Goal: Task Accomplishment & Management: Complete application form

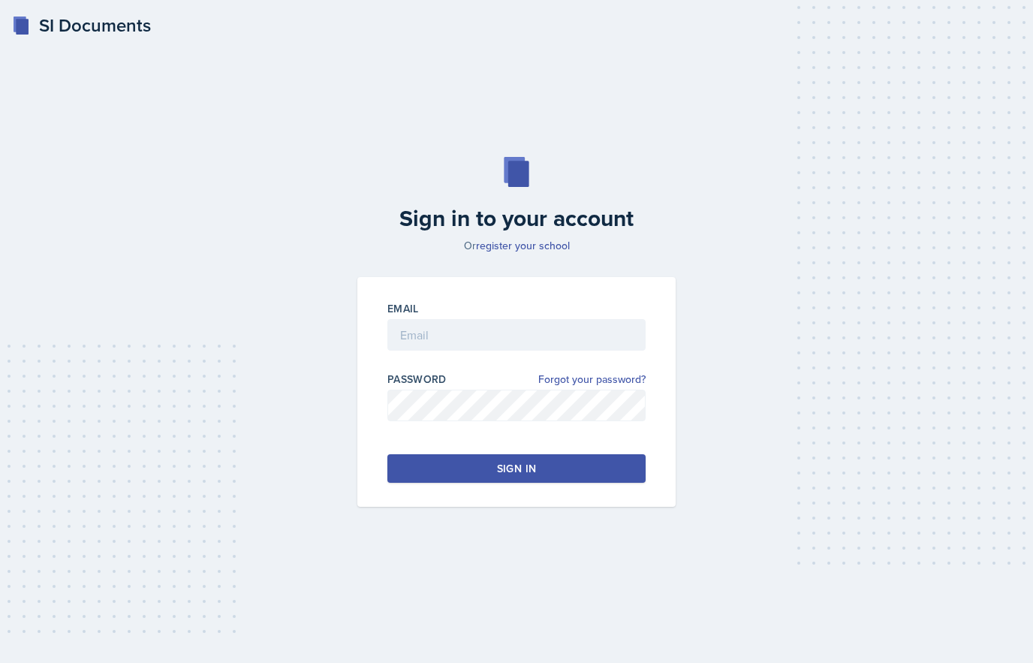
click at [451, 345] on input "email" at bounding box center [516, 335] width 258 height 32
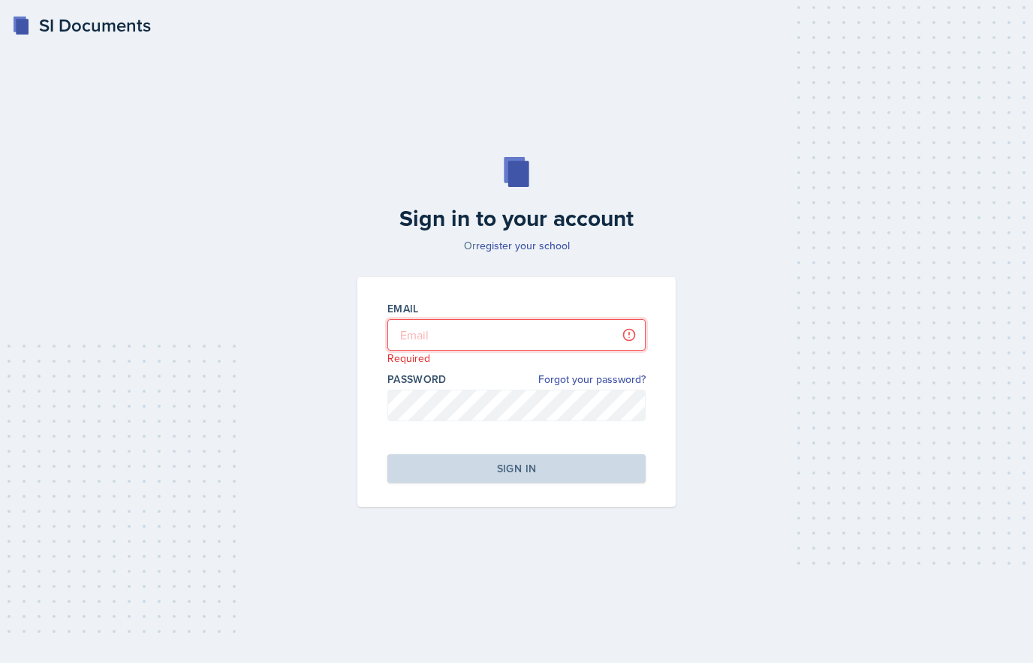
type input "[EMAIL_ADDRESS][PERSON_NAME][DOMAIN_NAME]"
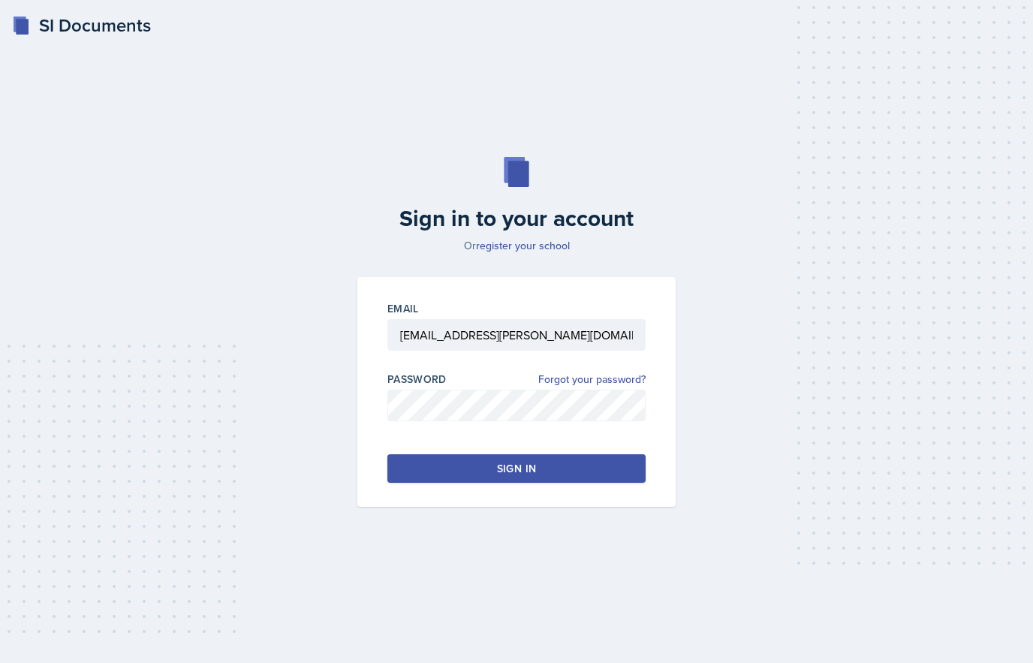
click at [530, 482] on button "Sign in" at bounding box center [516, 468] width 258 height 29
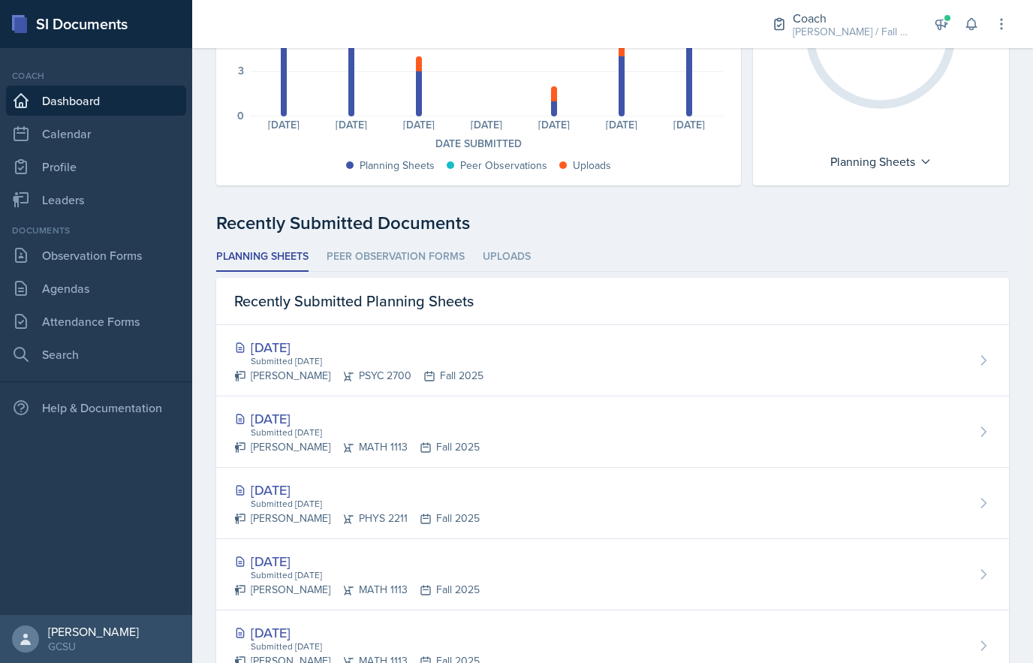
scroll to position [286, 0]
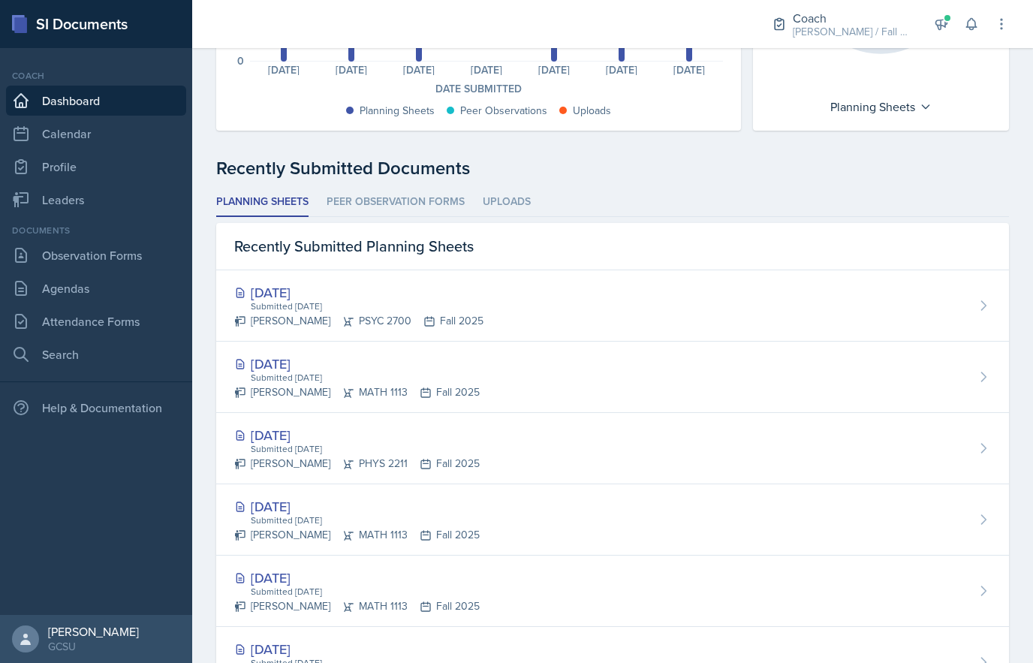
click at [270, 373] on div "Submitted [DATE]" at bounding box center [364, 378] width 231 height 14
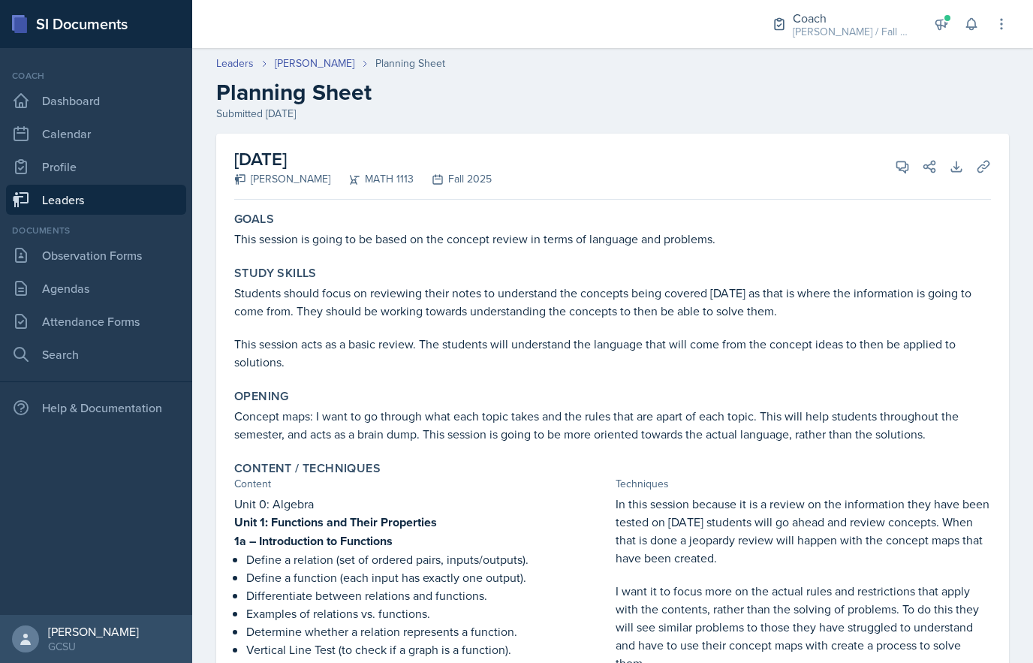
click at [354, 187] on div "[DATE] [PERSON_NAME] MATH 1113 Fall 2025 View Comments Comments Send Share Down…" at bounding box center [612, 167] width 757 height 66
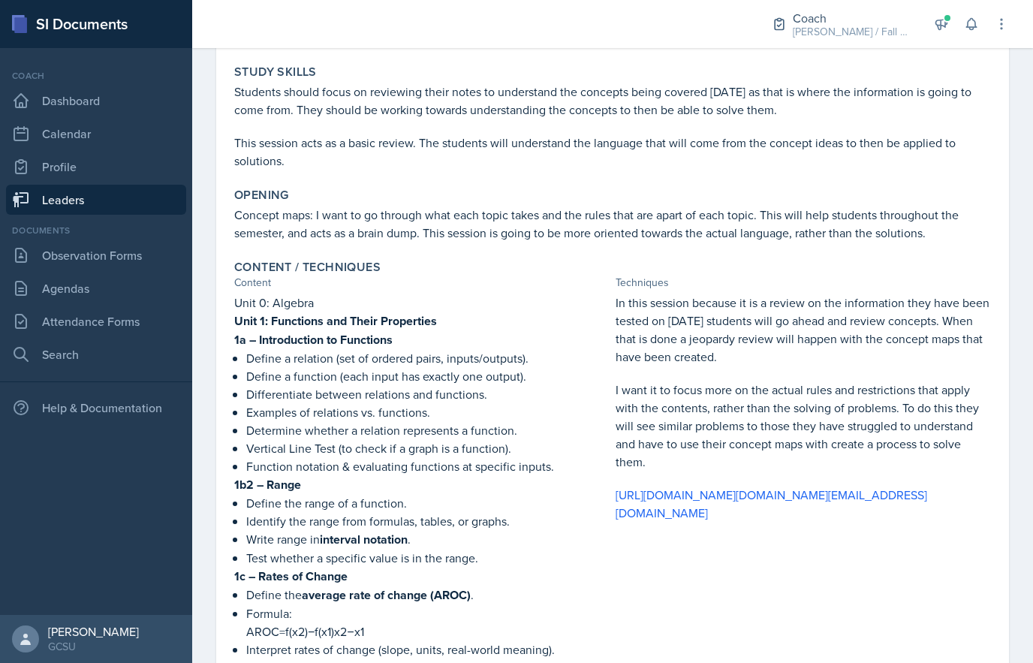
scroll to position [204, 6]
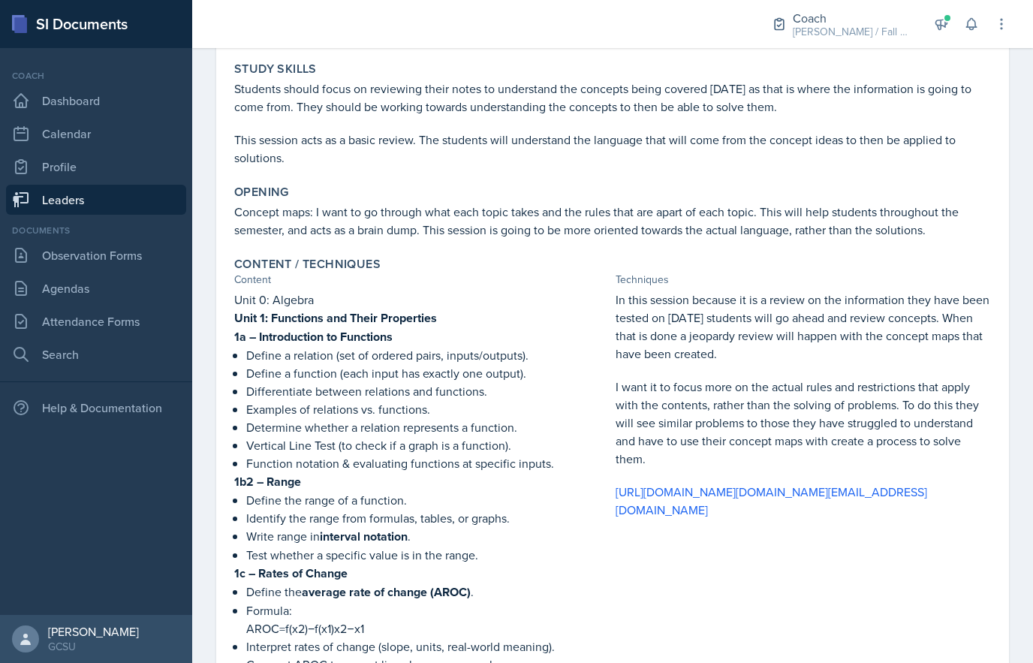
click at [822, 510] on link "[URL][DOMAIN_NAME][DOMAIN_NAME][EMAIL_ADDRESS][DOMAIN_NAME]" at bounding box center [772, 501] width 312 height 35
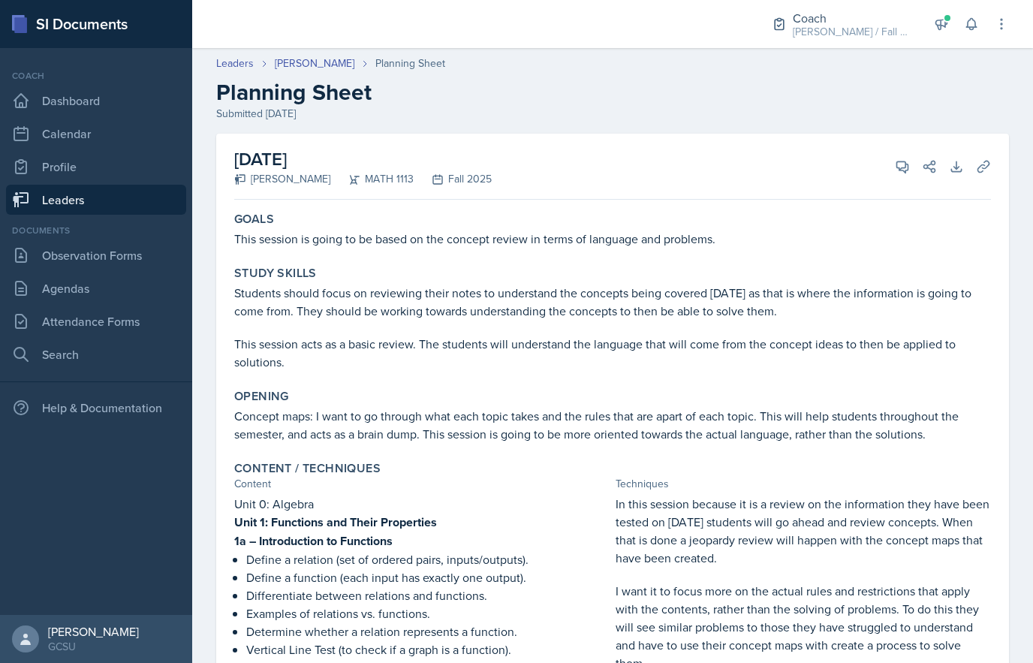
scroll to position [0, 0]
click at [65, 252] on link "Observation Forms" at bounding box center [96, 255] width 180 height 30
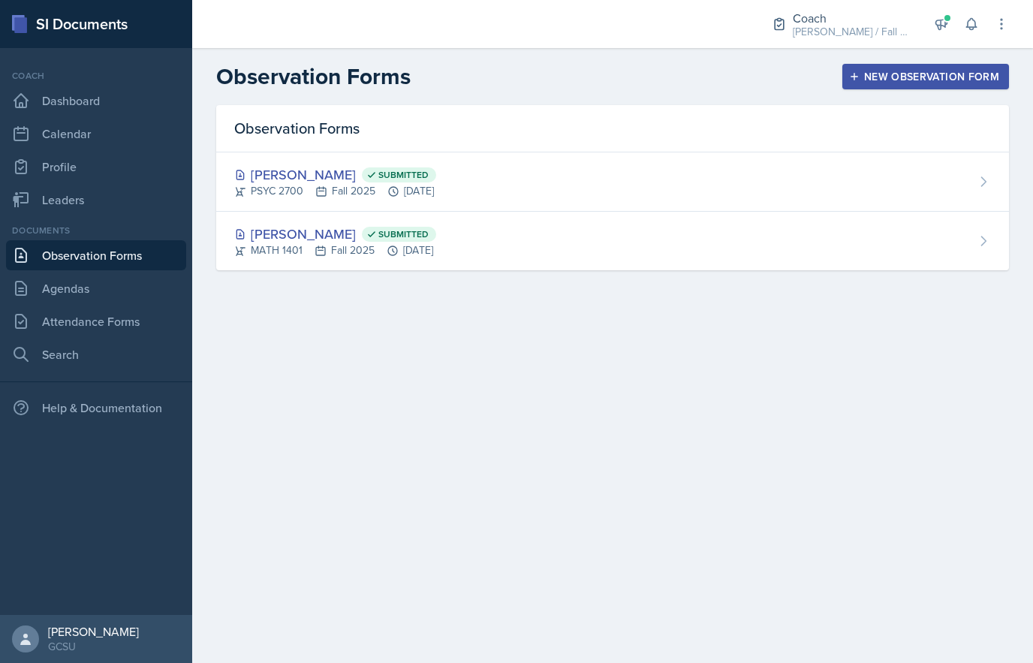
click at [912, 74] on div "New Observation Form" at bounding box center [925, 77] width 147 height 12
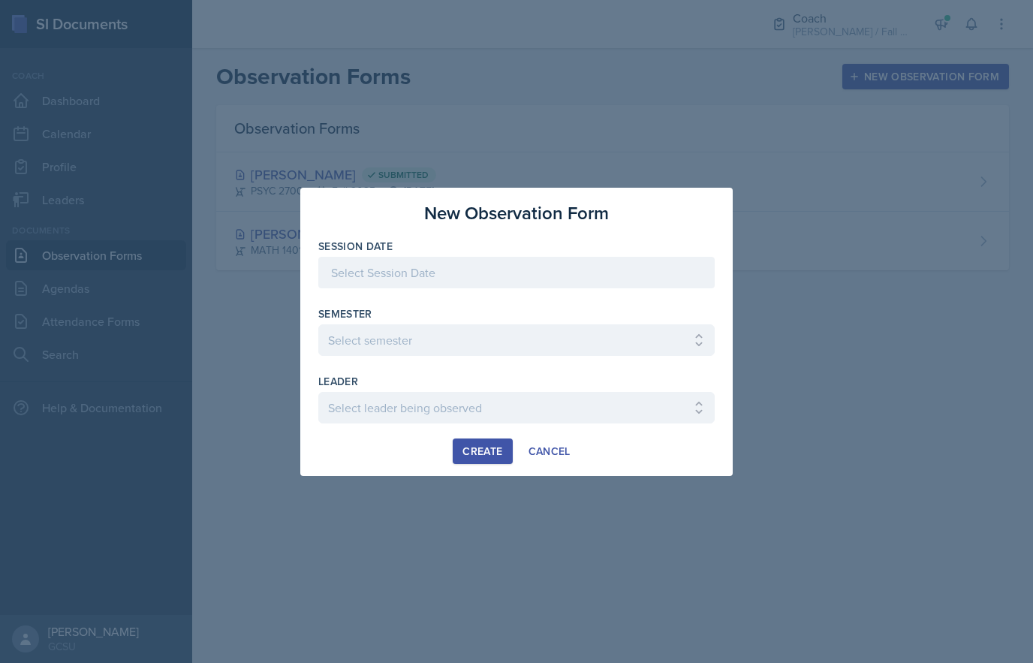
click at [466, 259] on div at bounding box center [516, 273] width 396 height 32
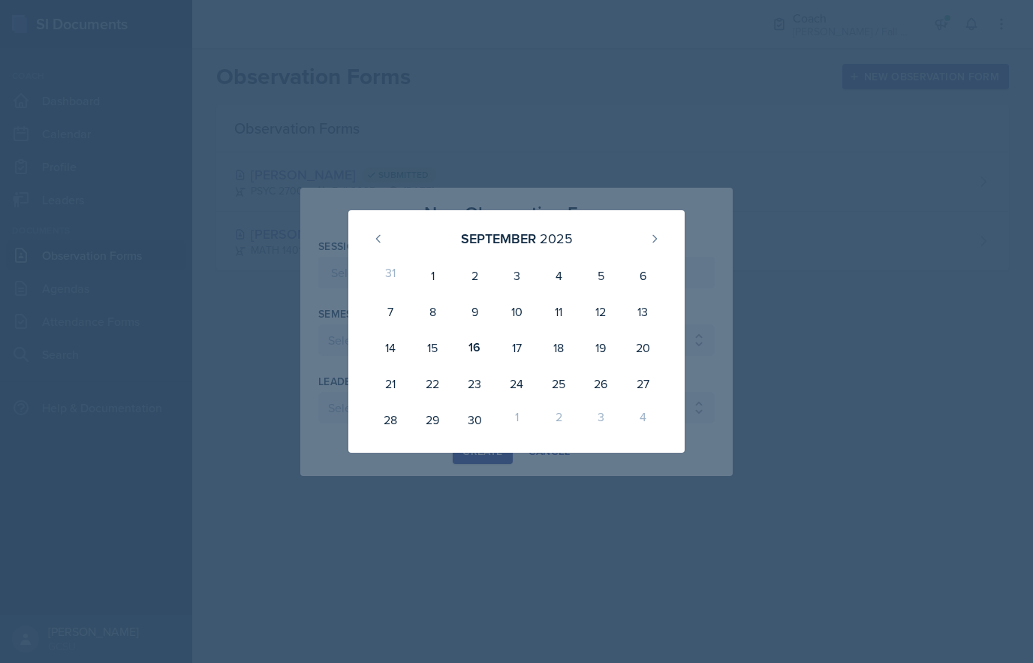
click at [475, 356] on div "16" at bounding box center [475, 348] width 42 height 36
type input "[DATE]"
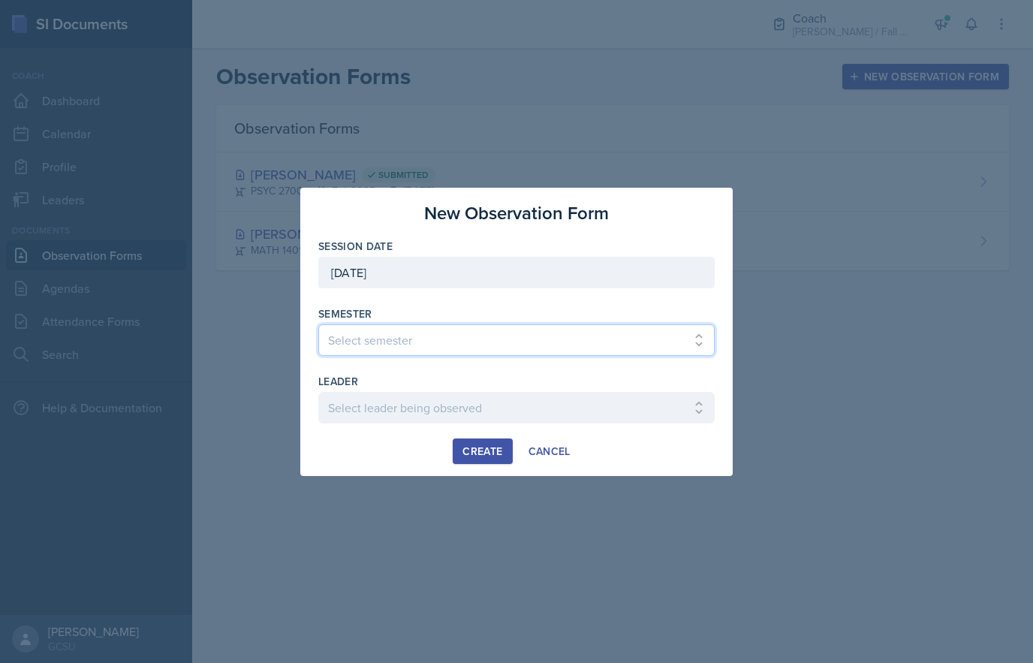
click at [526, 345] on select "Select semester All Spring 2020 Fall 2023 Spring 2019 Spring 2018 Fall 2017 Spr…" at bounding box center [516, 340] width 396 height 32
click at [536, 341] on select "Select semester All Spring 2020 Fall 2023 Spring 2019 Spring 2018 Fall 2017 Spr…" at bounding box center [516, 340] width 396 height 32
select select "986fdc3e-2246-4ffd-9cb8-78666de4ebed"
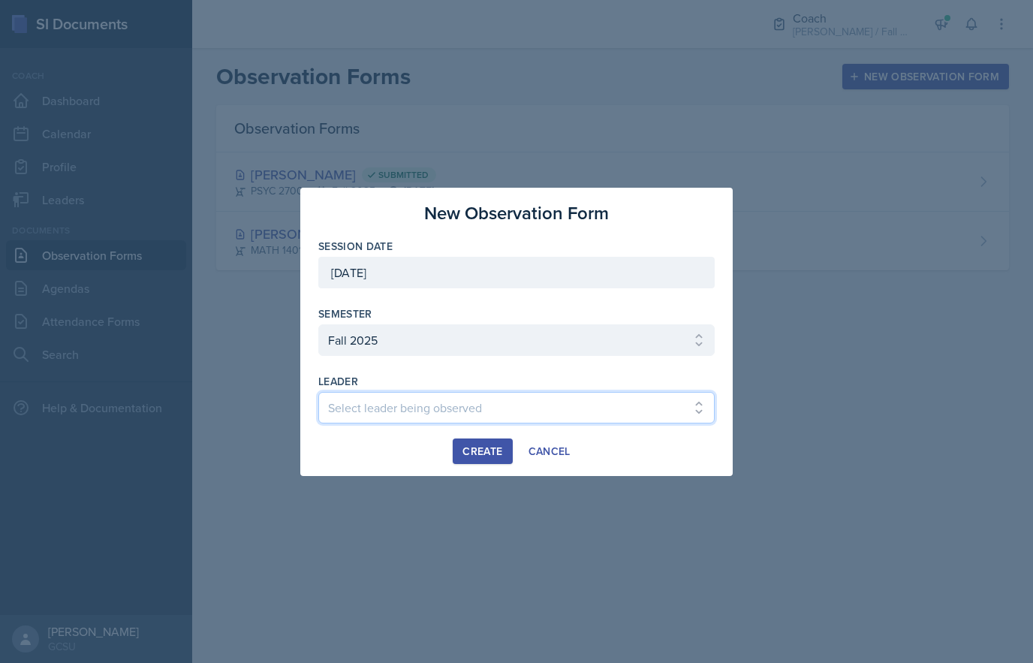
click at [434, 410] on select "Select leader being observed [PERSON_NAME] [PERSON_NAME] / CHEM 1211 / [PERSON_…" at bounding box center [516, 408] width 396 height 32
select select "060830ad-74eb-42aa-af21-a04b1206c7b3"
click at [486, 457] on div "Create" at bounding box center [483, 451] width 40 height 12
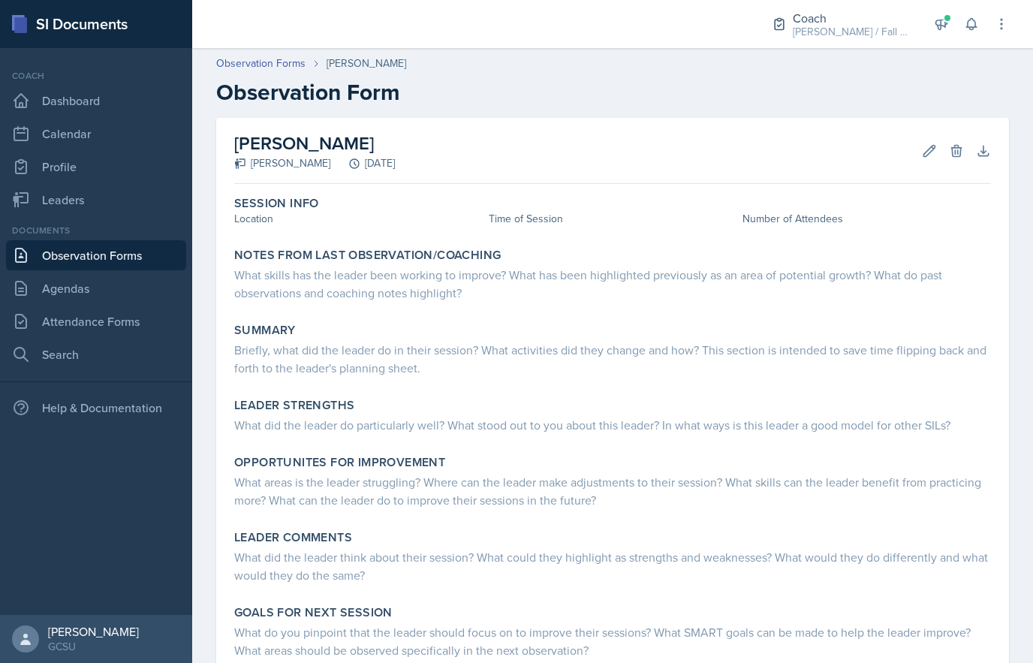
click at [263, 222] on div "Location" at bounding box center [358, 219] width 249 height 16
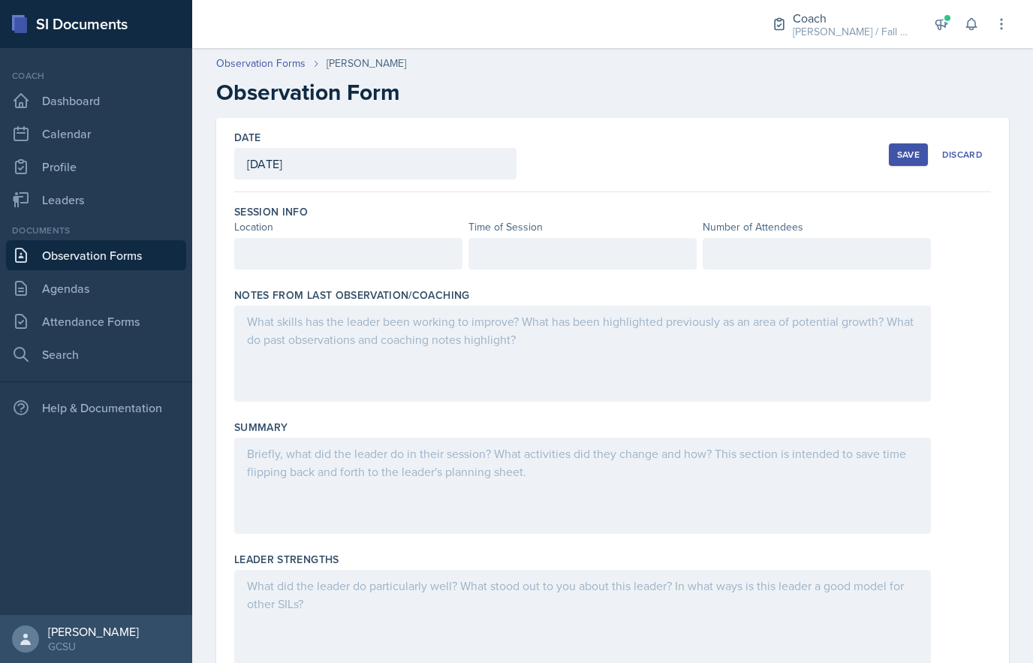
click at [252, 255] on div at bounding box center [348, 254] width 228 height 32
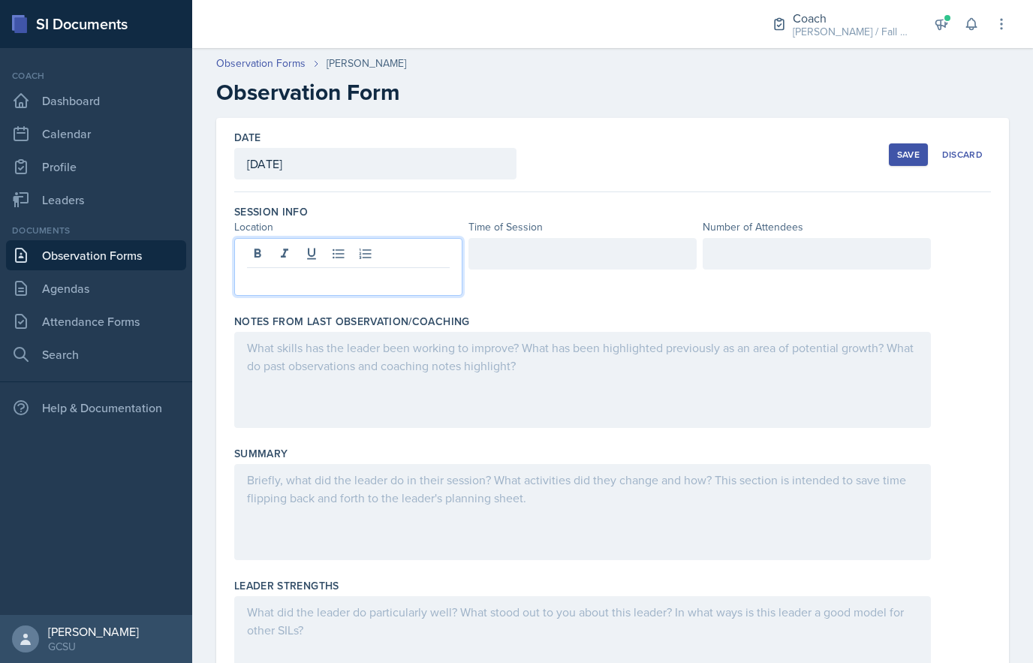
click at [267, 255] on button at bounding box center [257, 253] width 21 height 21
click at [291, 288] on p at bounding box center [348, 280] width 203 height 18
click at [259, 258] on icon at bounding box center [257, 253] width 15 height 15
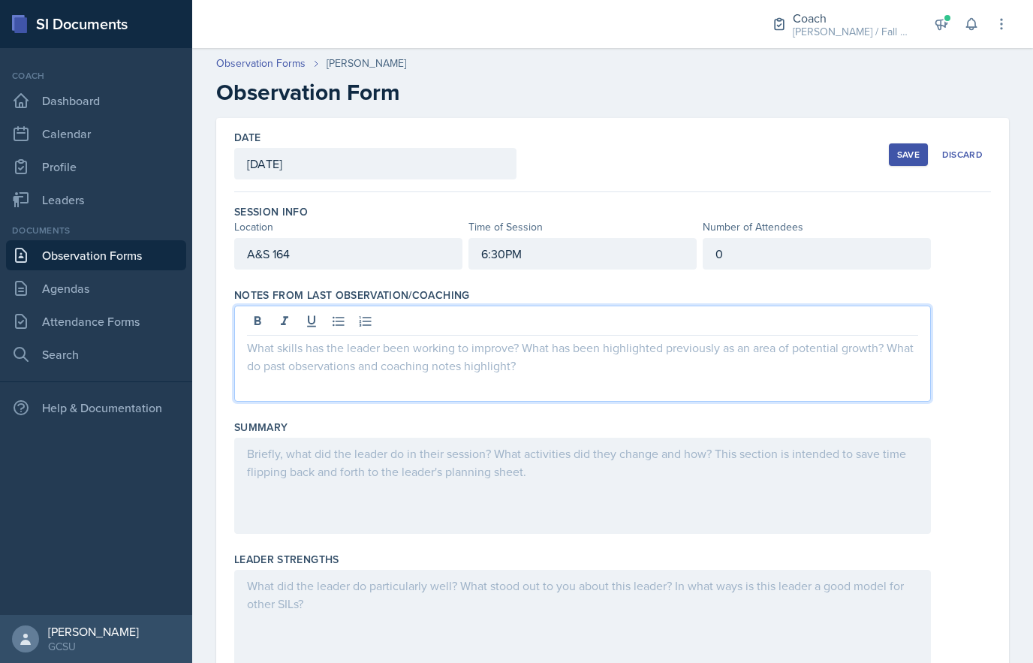
click at [667, 401] on div at bounding box center [582, 354] width 697 height 96
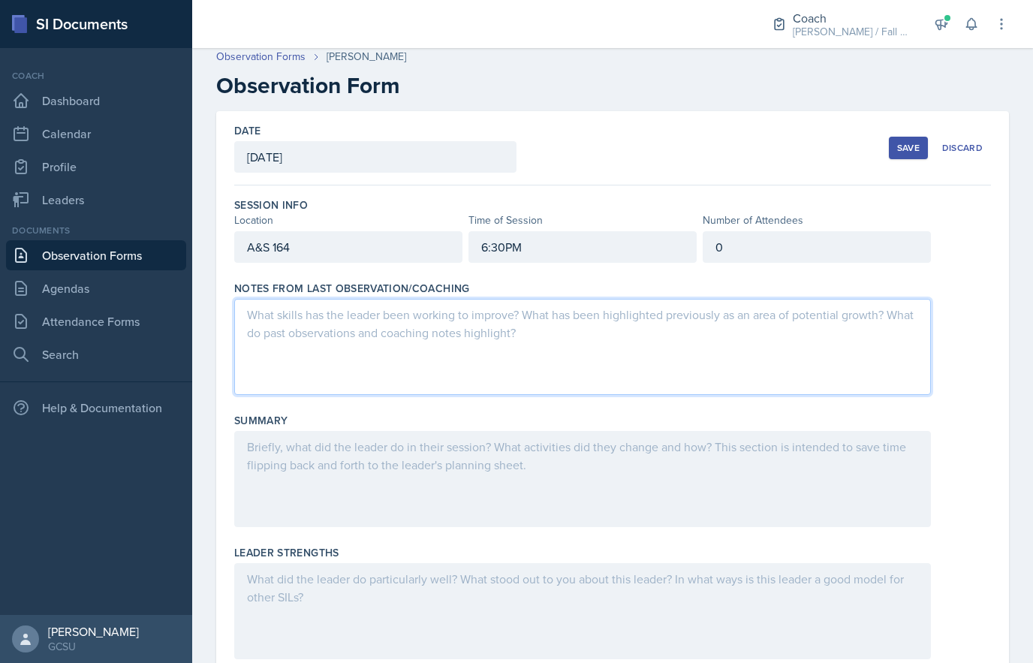
scroll to position [31, 0]
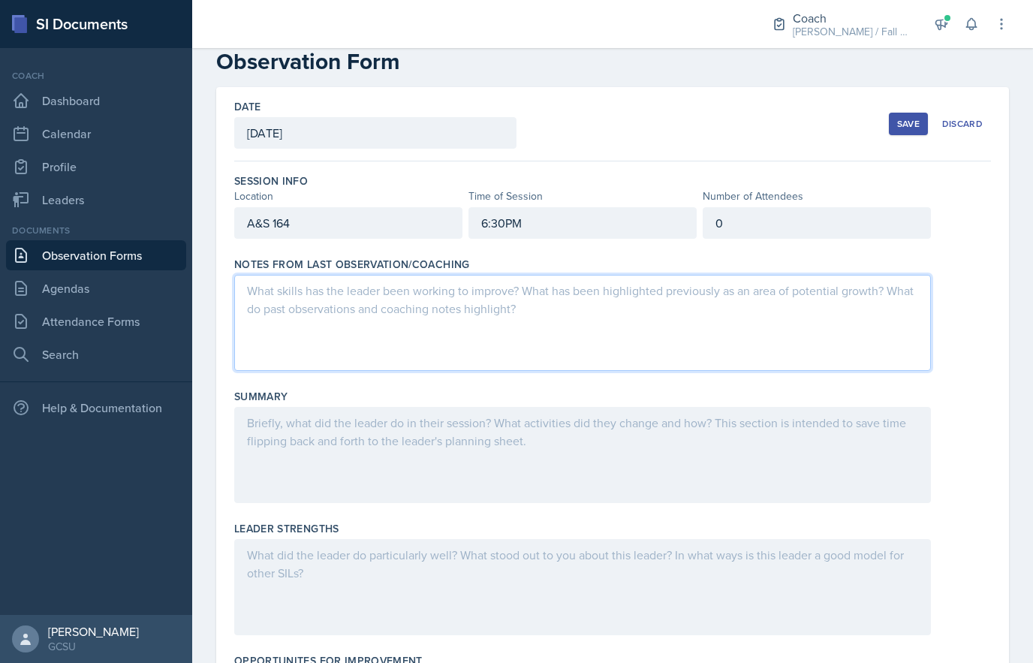
click at [794, 318] on div at bounding box center [582, 323] width 697 height 96
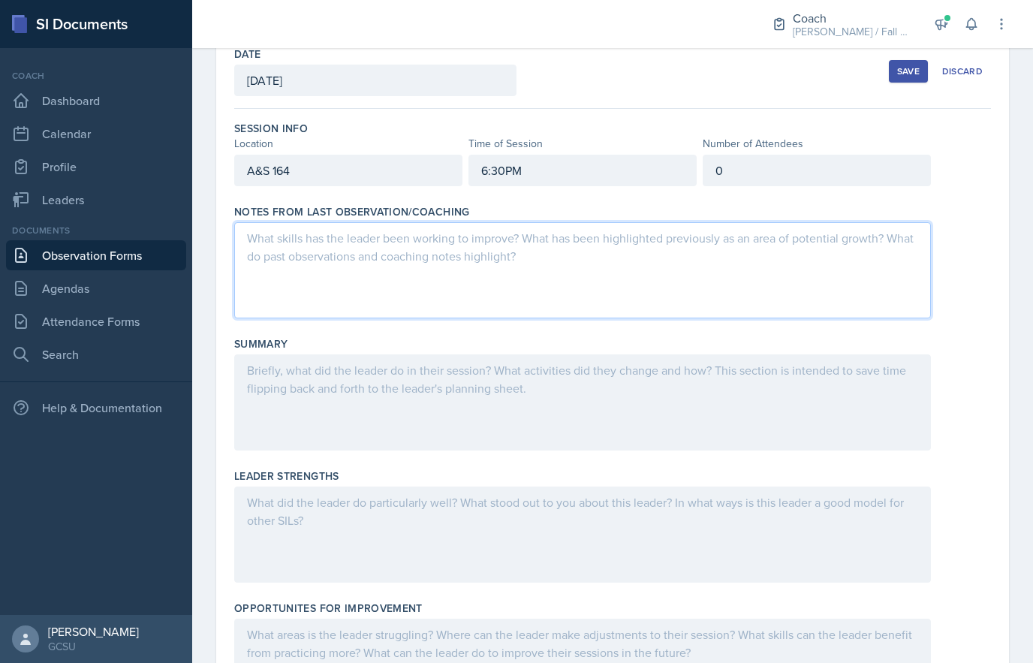
scroll to position [83, 0]
click at [834, 273] on div at bounding box center [582, 271] width 697 height 96
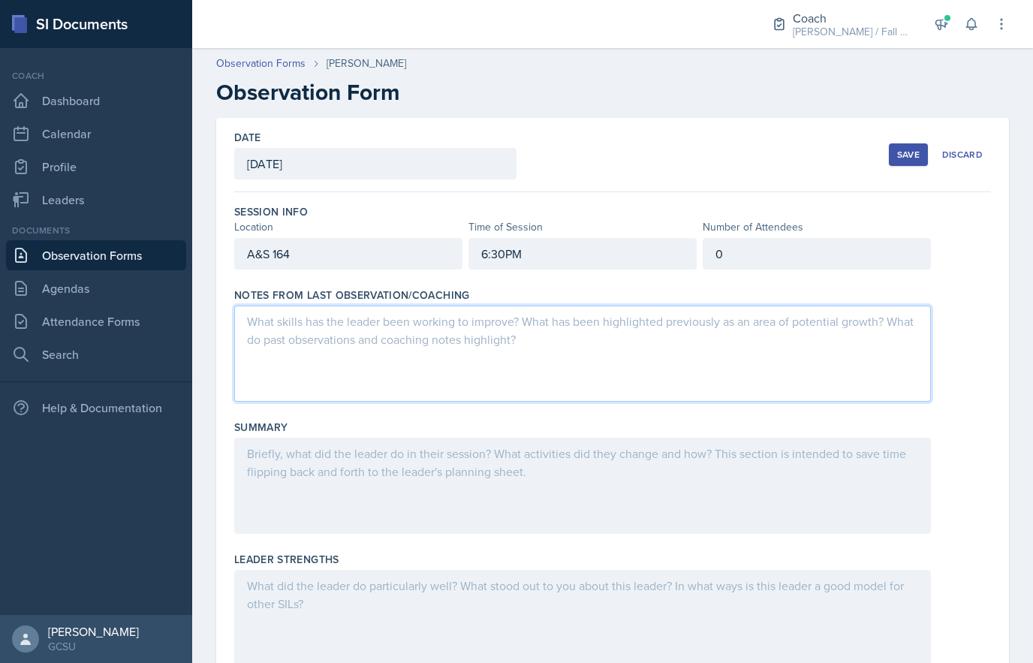
scroll to position [0, 0]
click at [879, 352] on div at bounding box center [582, 354] width 697 height 96
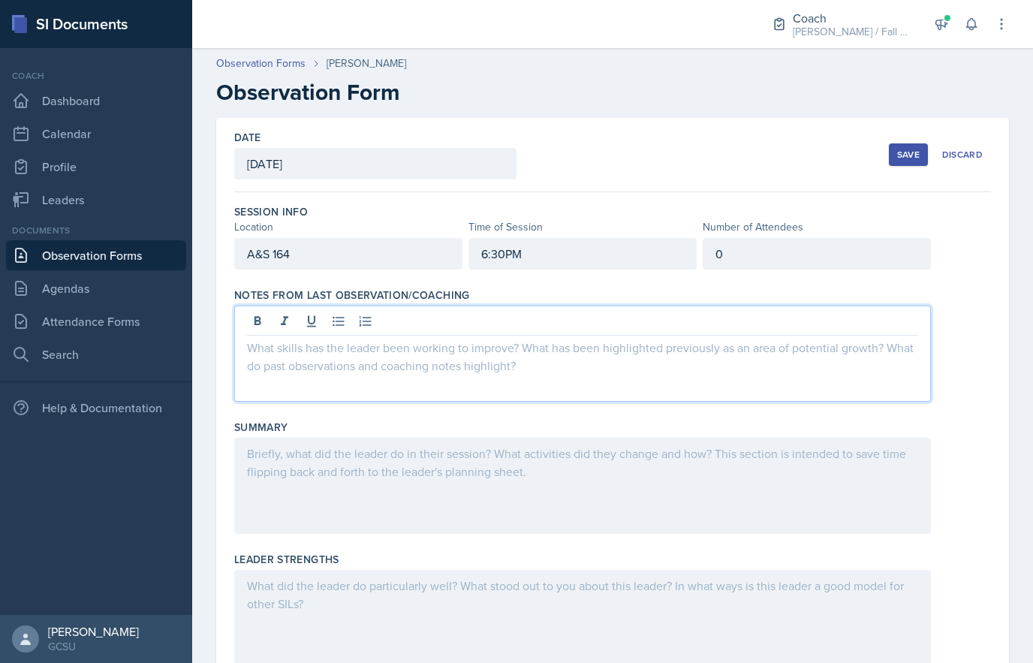
click at [882, 369] on div at bounding box center [582, 354] width 697 height 96
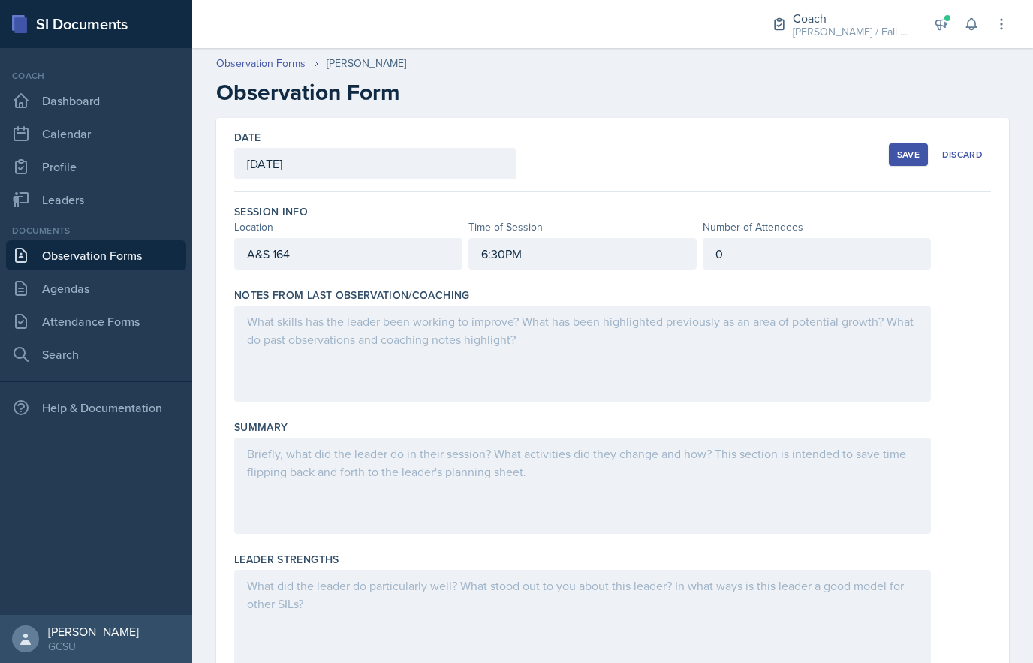
click at [873, 359] on div at bounding box center [582, 354] width 697 height 96
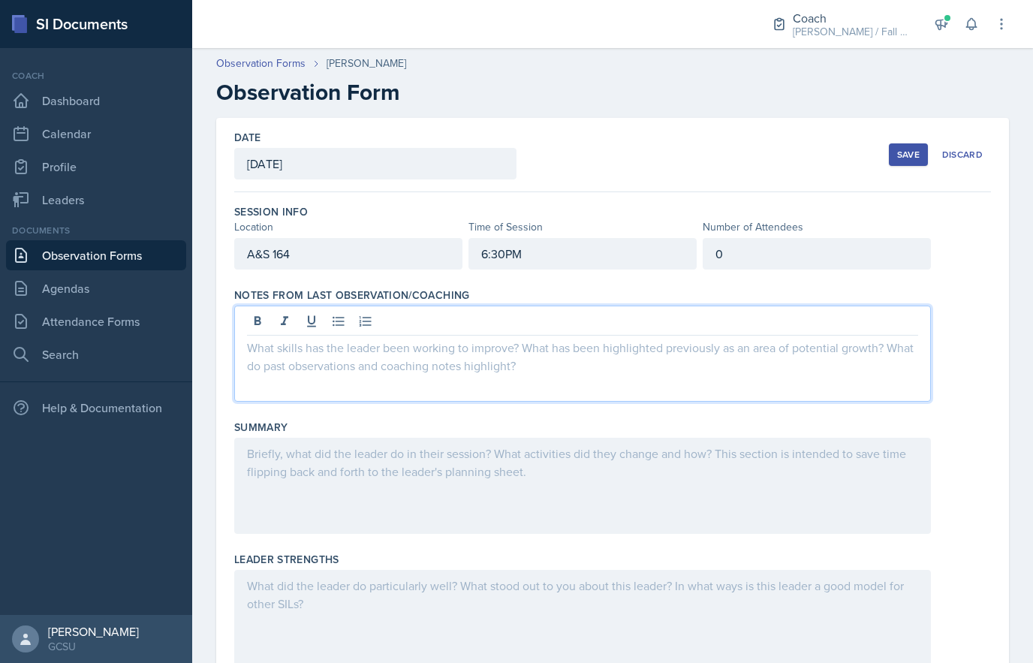
click at [853, 367] on div at bounding box center [582, 354] width 697 height 96
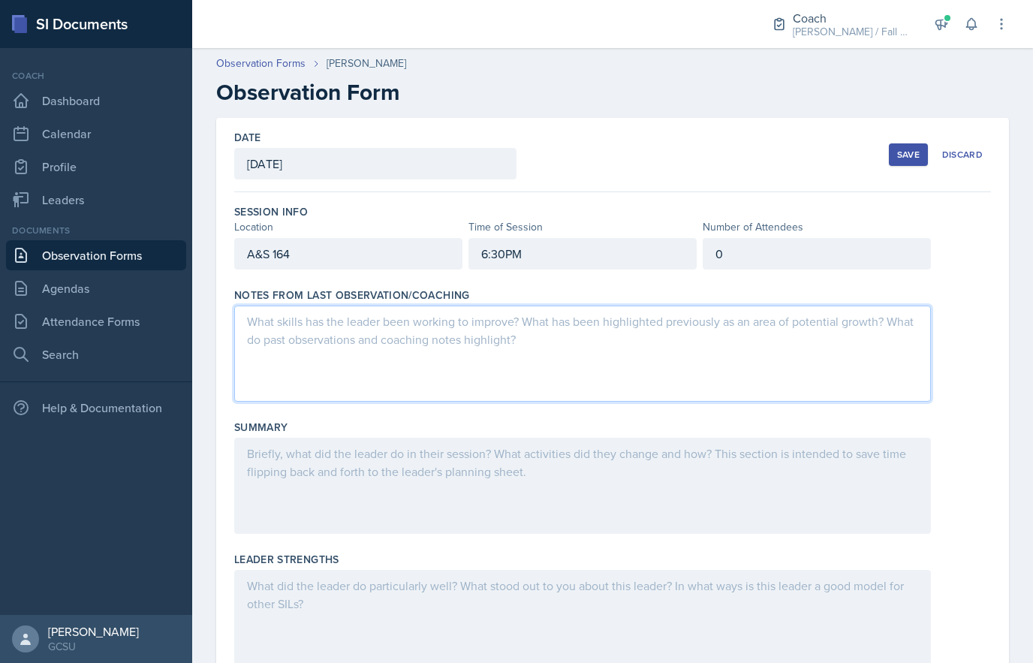
click at [906, 362] on div at bounding box center [582, 354] width 697 height 96
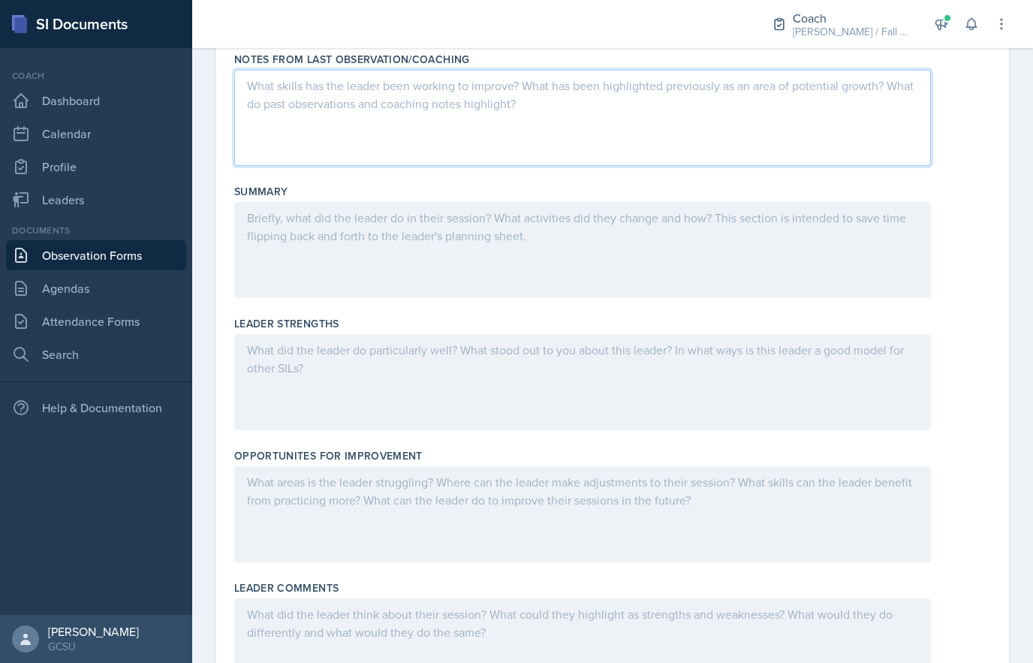
scroll to position [242, 0]
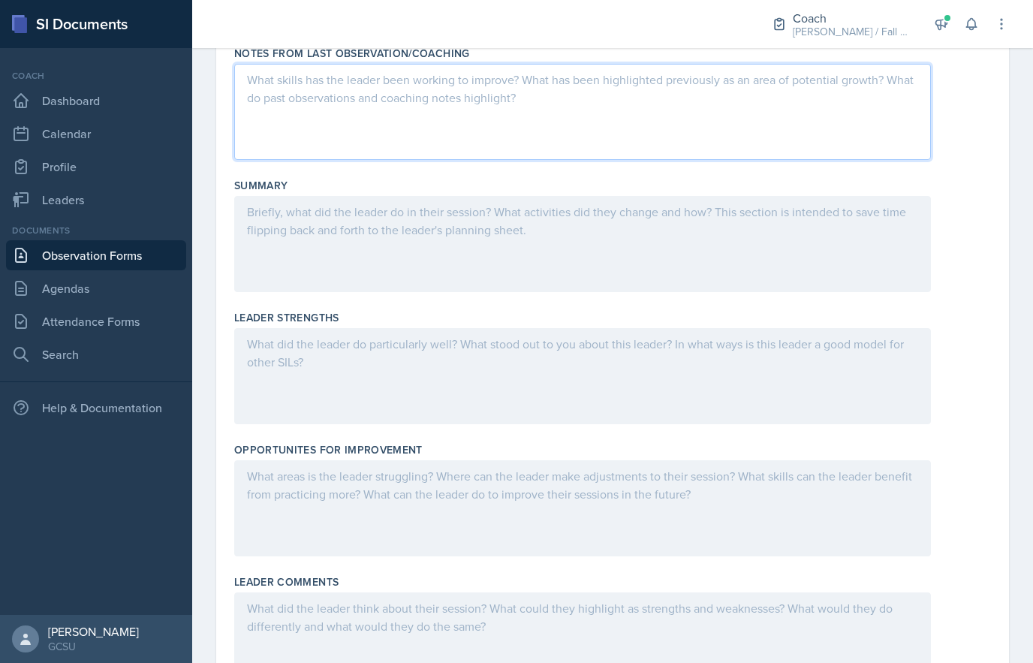
click at [885, 410] on div at bounding box center [582, 376] width 697 height 96
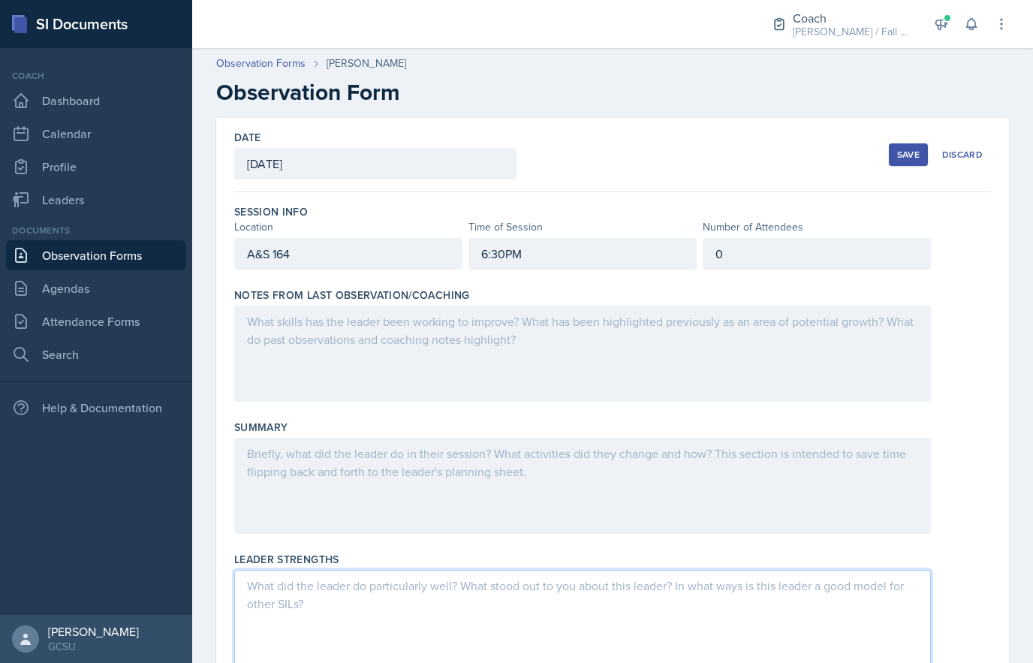
scroll to position [0, 0]
click at [908, 461] on div at bounding box center [582, 486] width 697 height 96
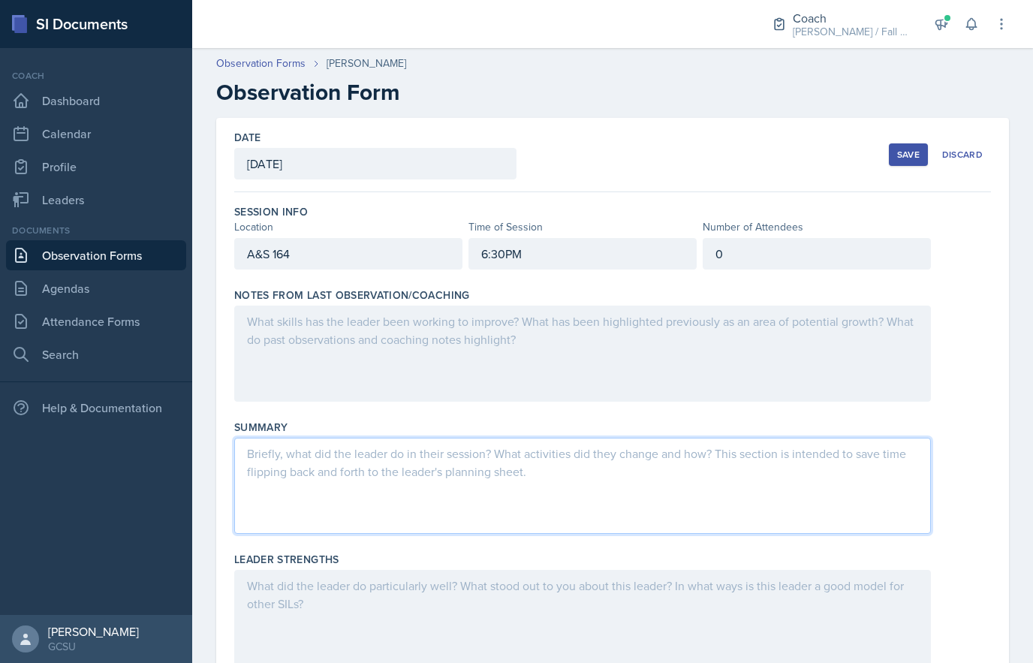
click at [880, 362] on div at bounding box center [582, 354] width 697 height 96
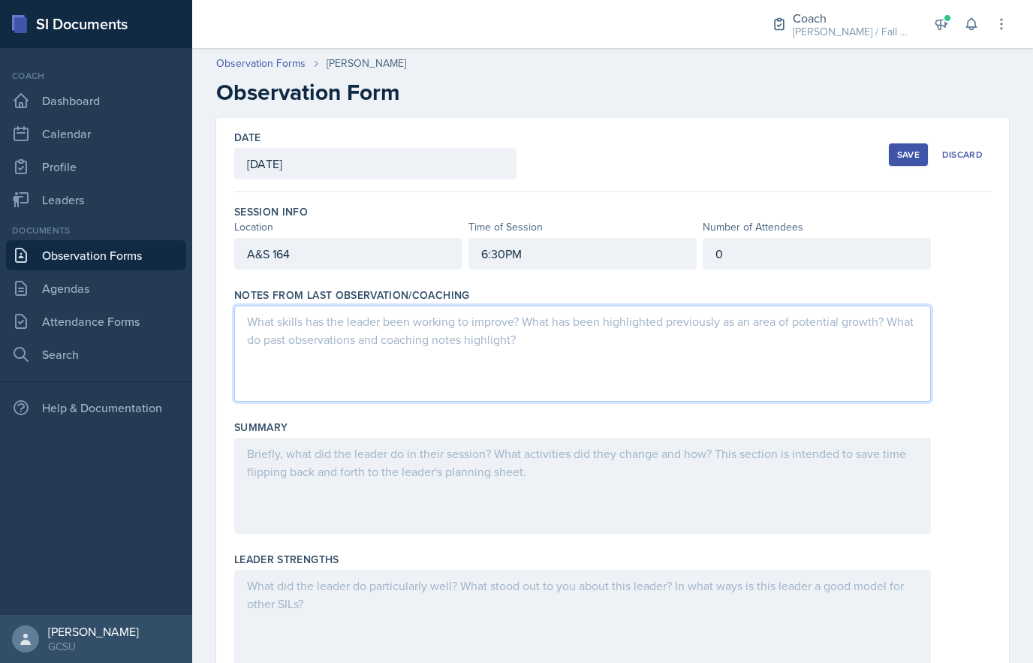
click at [829, 499] on div at bounding box center [582, 486] width 697 height 96
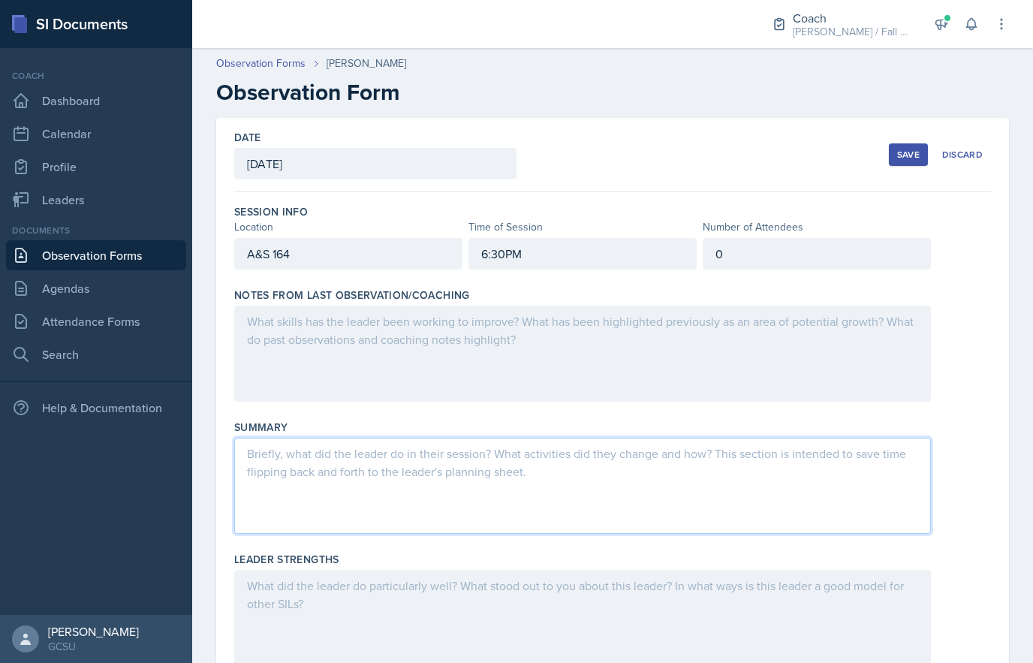
click at [848, 351] on div at bounding box center [582, 354] width 697 height 96
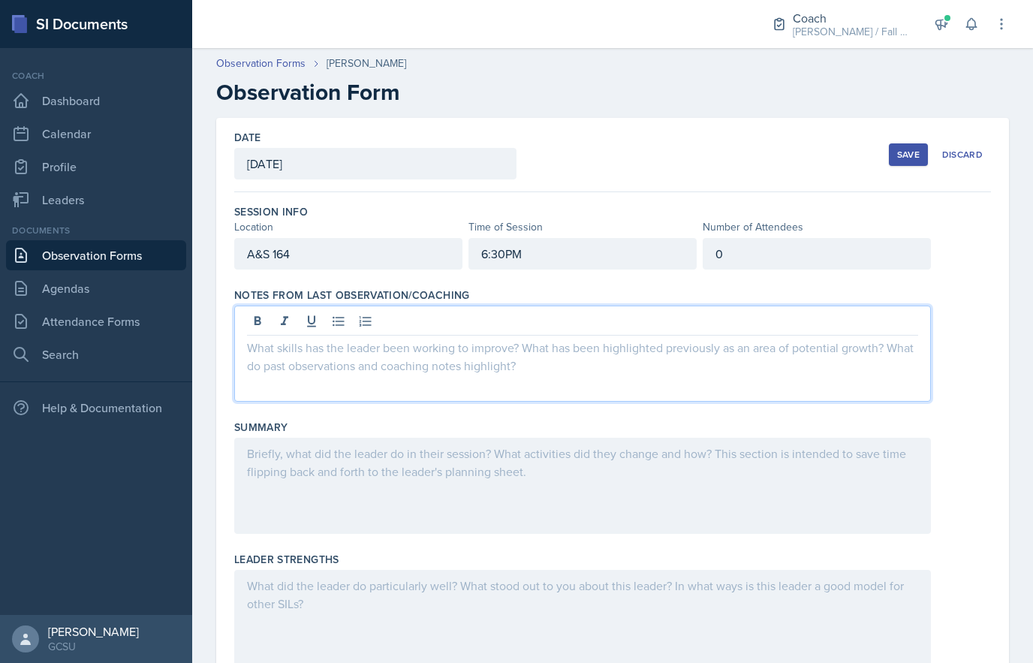
click at [861, 347] on p at bounding box center [582, 348] width 671 height 18
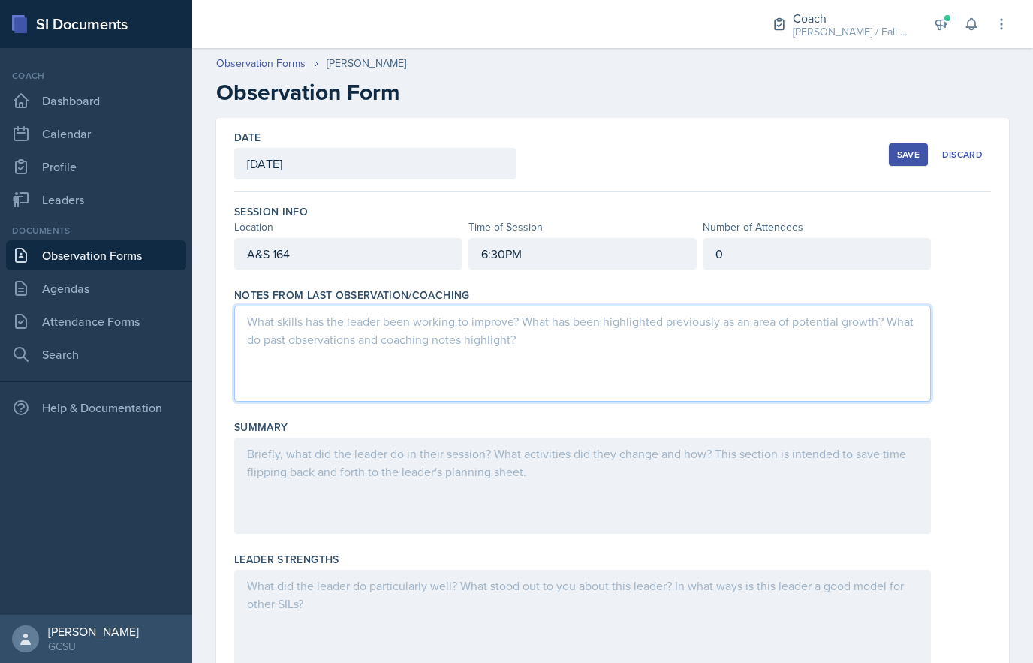
click at [861, 503] on div at bounding box center [582, 486] width 697 height 96
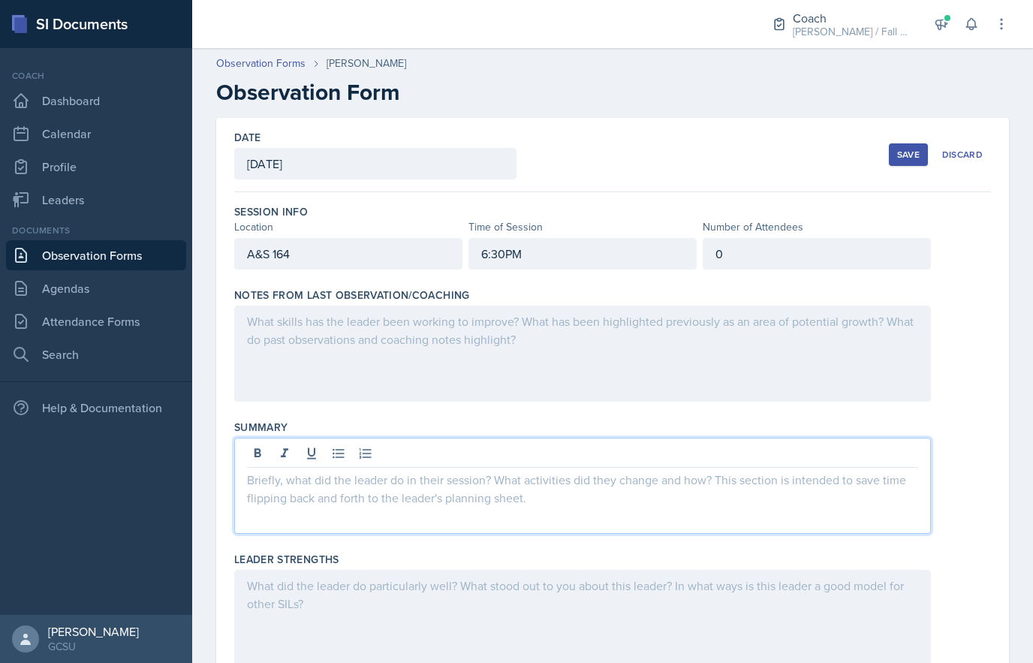
click at [862, 487] on p at bounding box center [582, 480] width 671 height 18
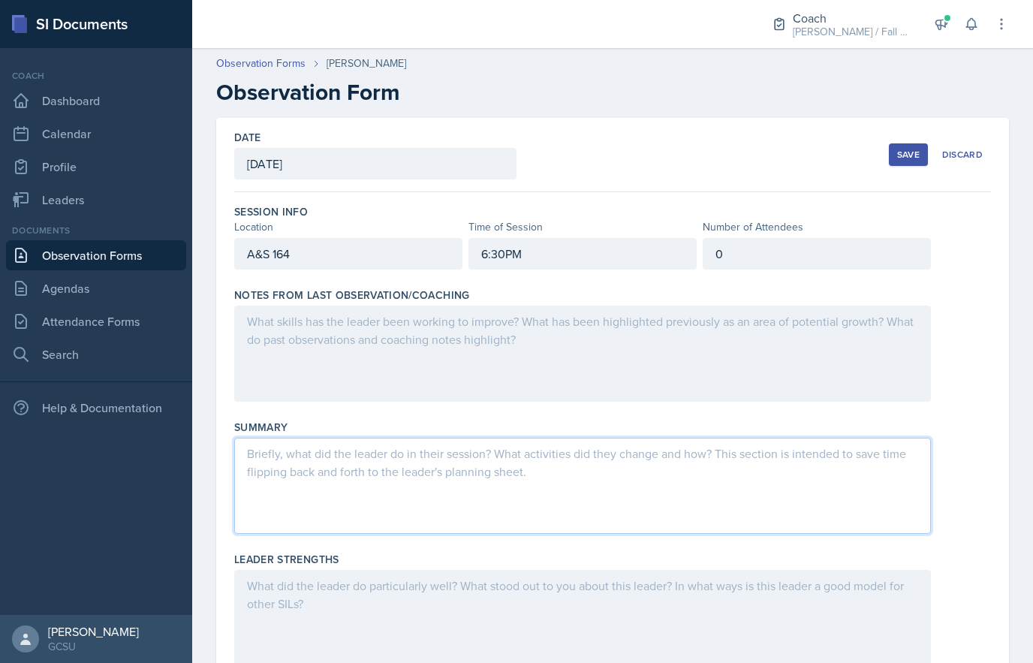
click at [882, 369] on div at bounding box center [582, 354] width 697 height 96
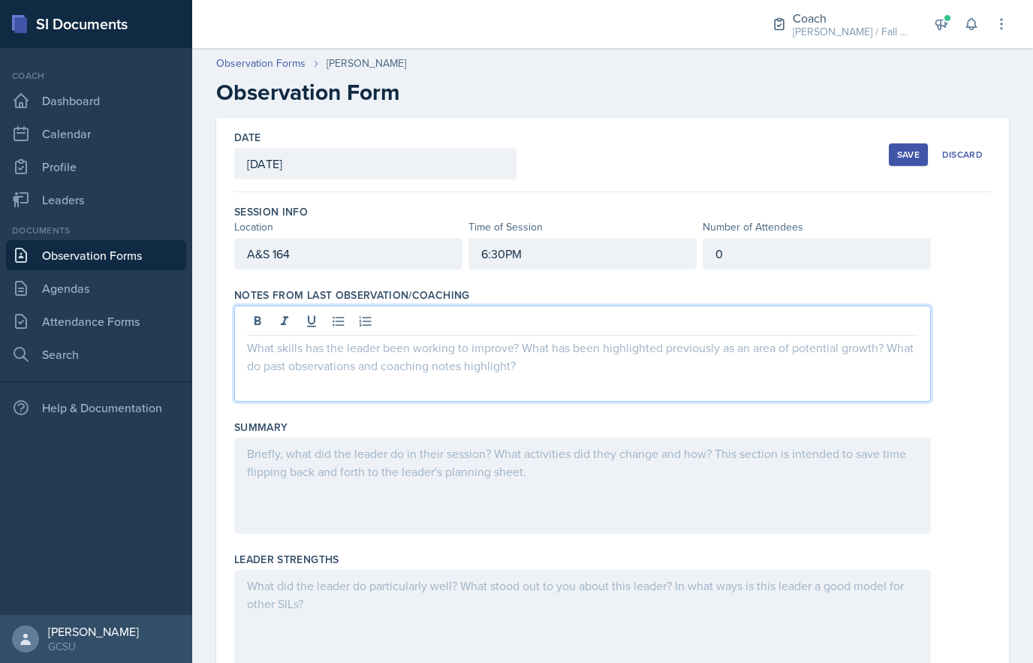
click at [880, 371] on div at bounding box center [582, 354] width 697 height 96
click at [859, 369] on div at bounding box center [582, 354] width 697 height 96
click at [843, 505] on div at bounding box center [582, 486] width 697 height 96
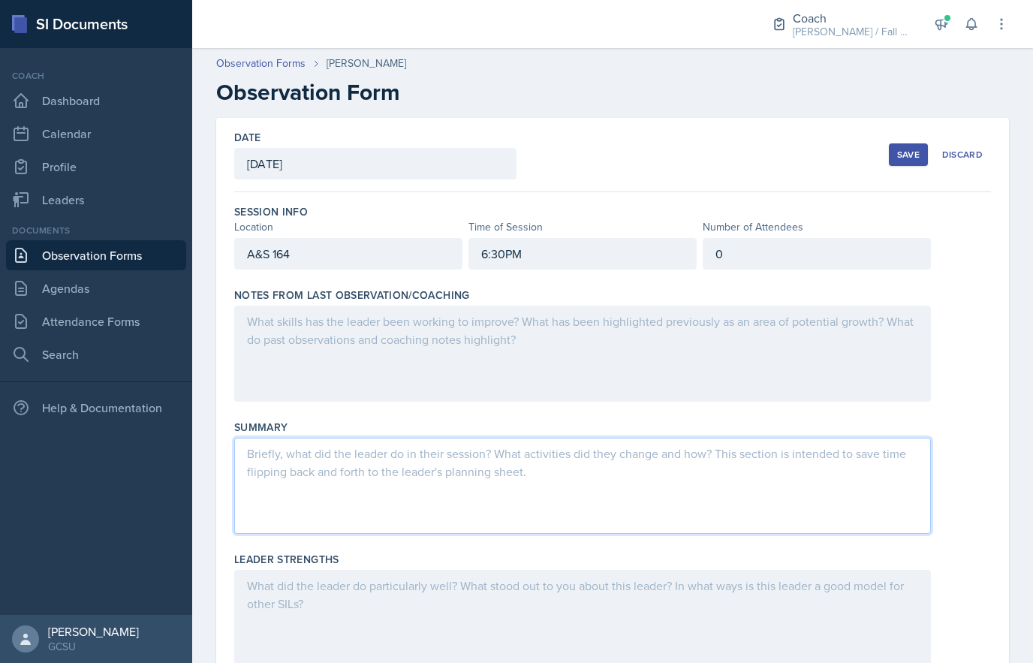
click at [857, 376] on div at bounding box center [582, 354] width 697 height 96
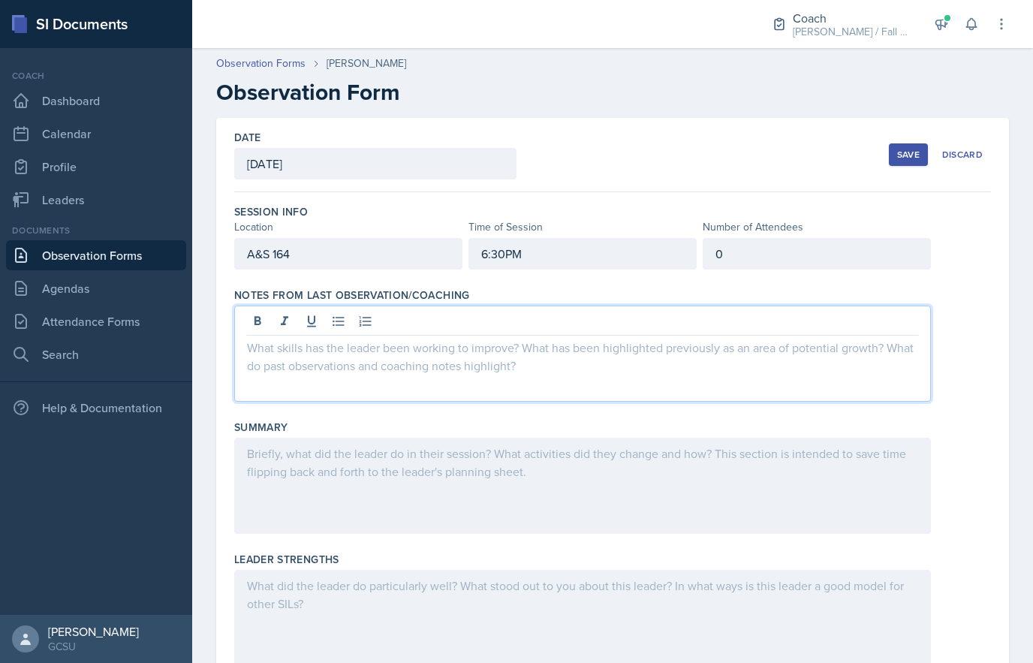
click at [824, 380] on div at bounding box center [582, 354] width 697 height 96
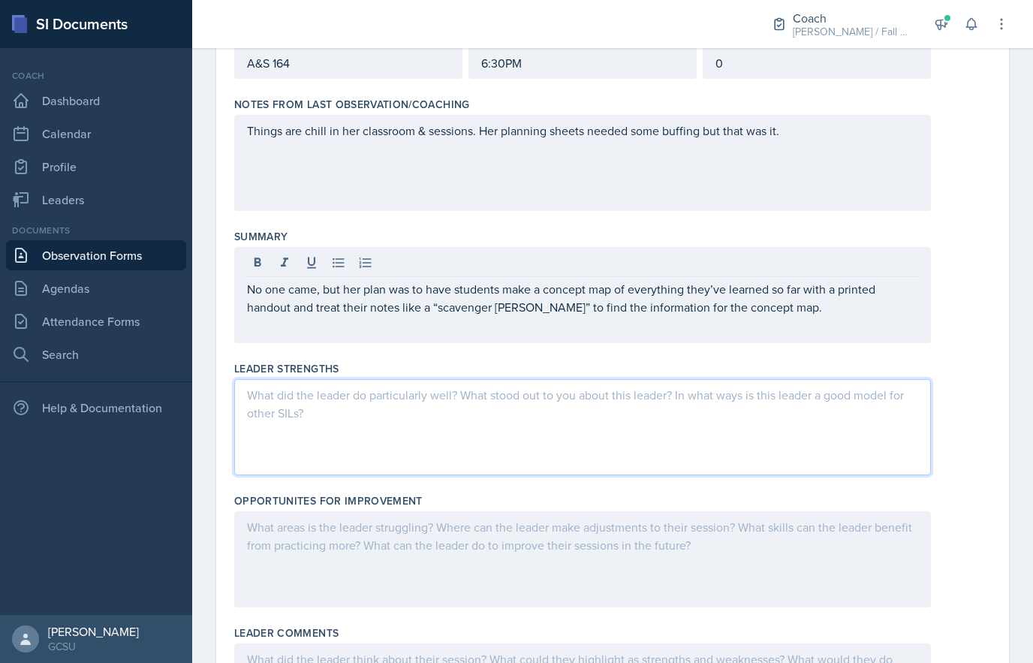
scroll to position [225, 0]
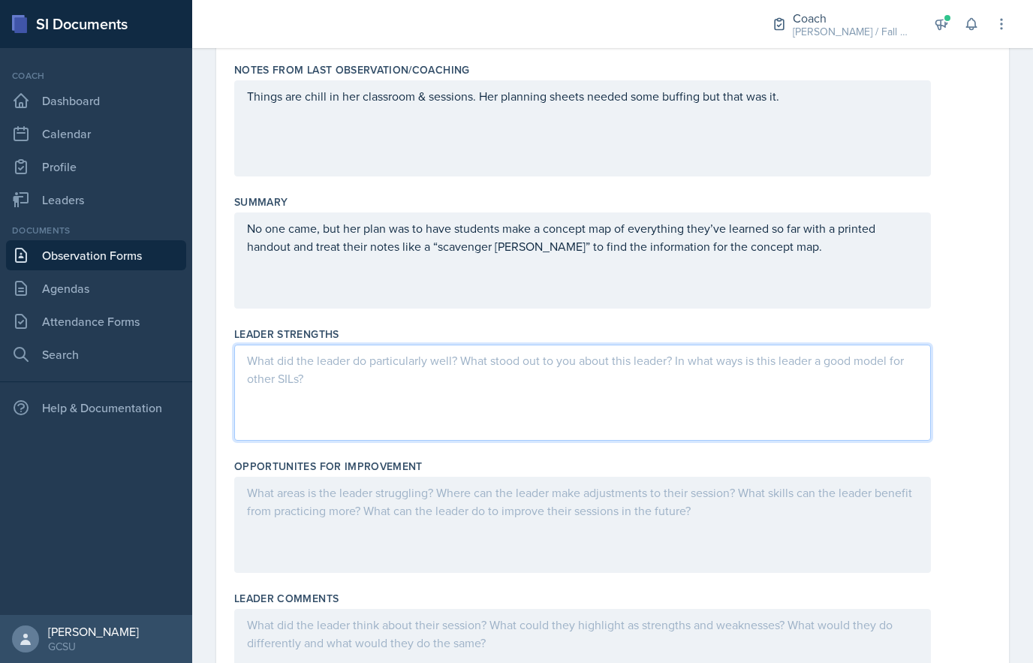
click at [381, 406] on div at bounding box center [582, 393] width 697 height 96
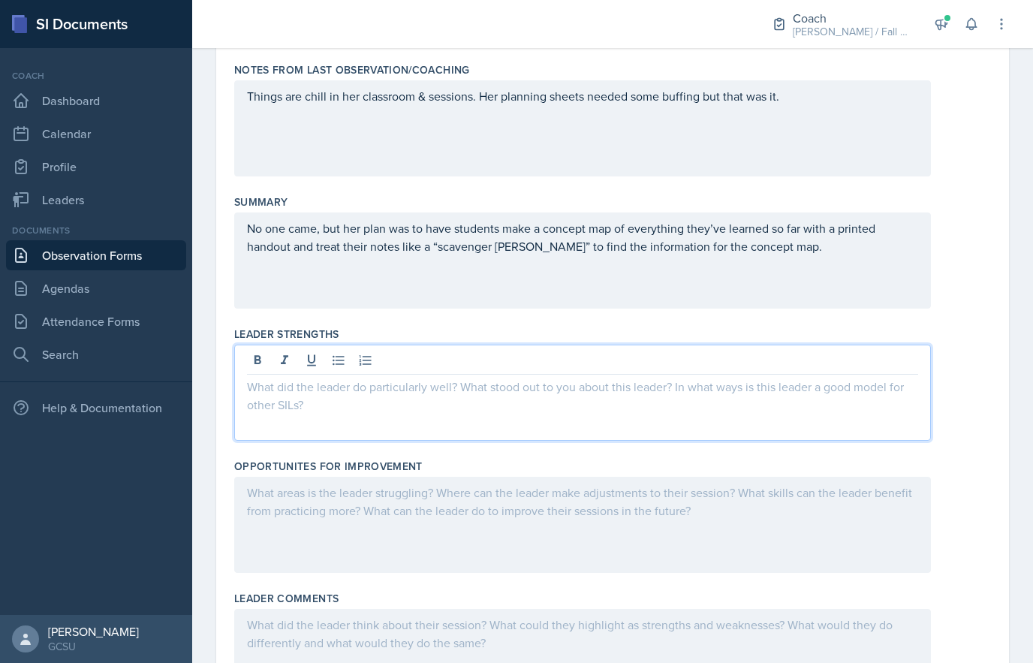
click at [337, 358] on icon at bounding box center [338, 360] width 15 height 15
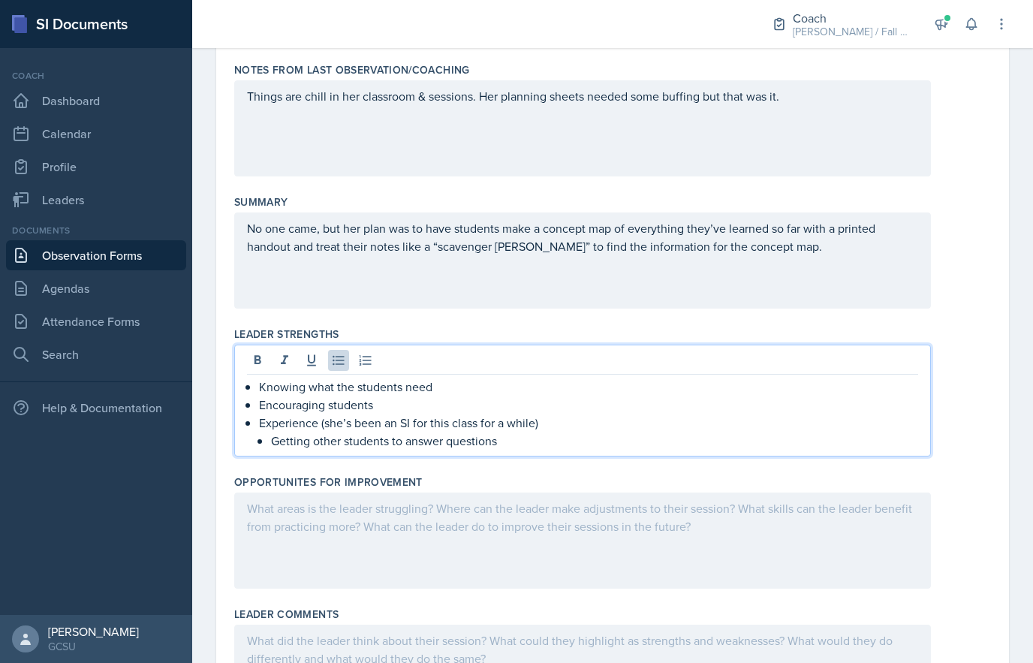
click at [279, 448] on p "Getting other students to answer questions" at bounding box center [594, 441] width 647 height 18
click at [510, 524] on div at bounding box center [582, 541] width 697 height 96
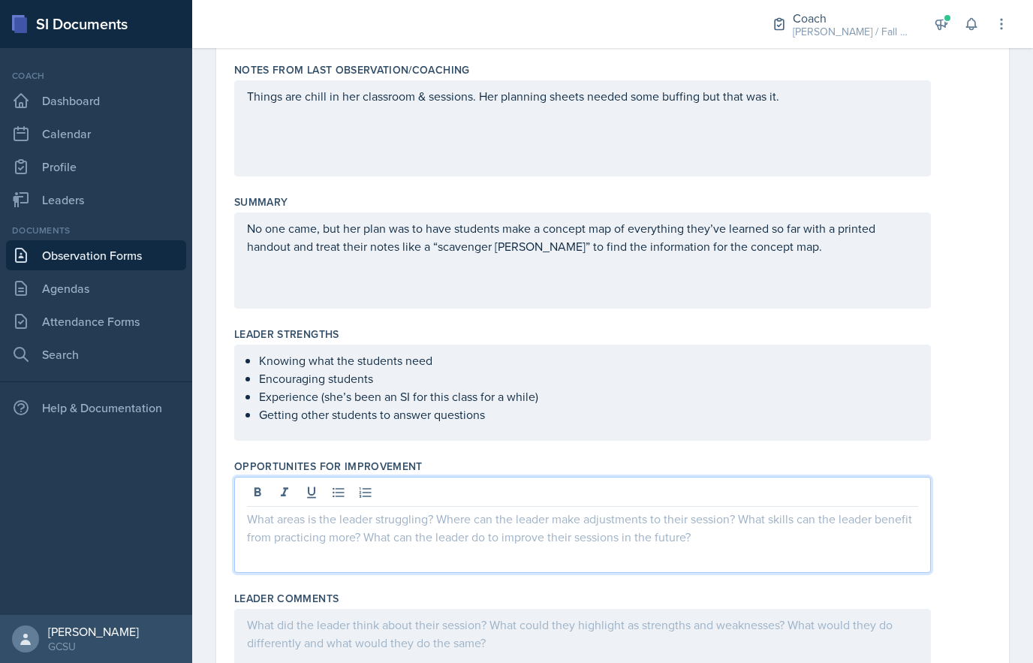
click at [588, 554] on div at bounding box center [582, 525] width 697 height 96
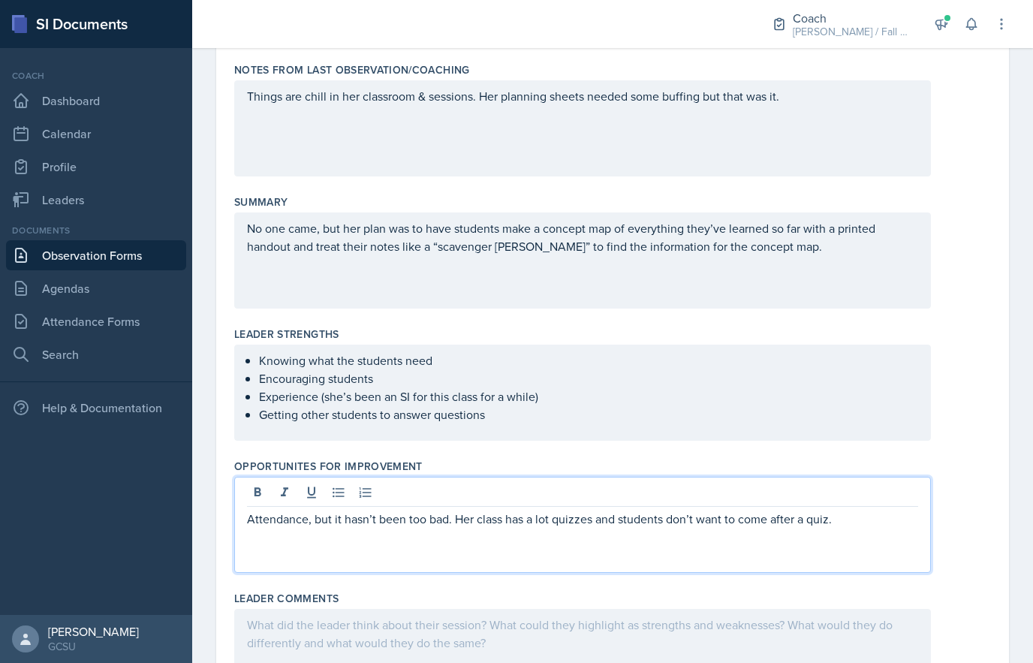
click at [566, 408] on ul "Knowing what the students need Encouraging students Experience (she’s been an S…" at bounding box center [588, 387] width 659 height 72
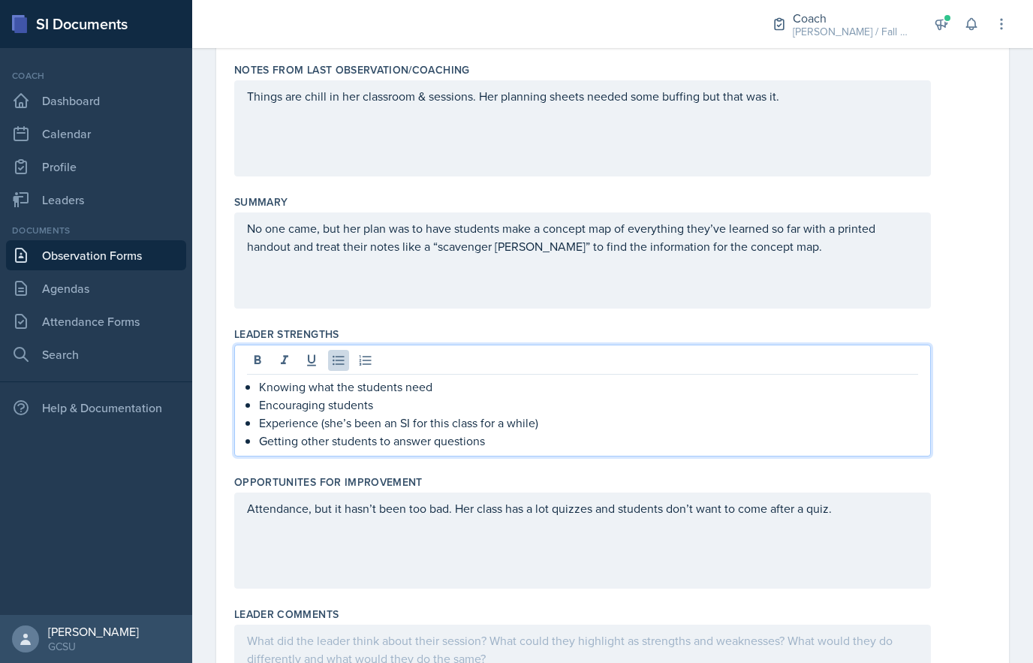
click at [662, 422] on p "Experience (she’s been an SI for this class for a while)" at bounding box center [588, 423] width 659 height 18
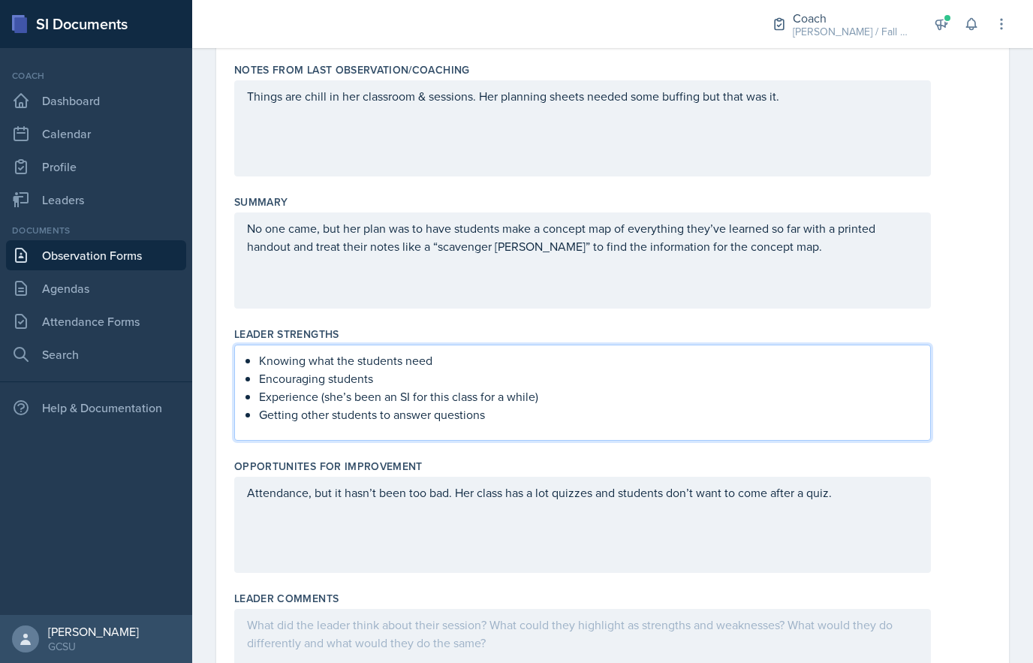
click at [599, 460] on div "Opportunites for Improvement" at bounding box center [612, 466] width 757 height 15
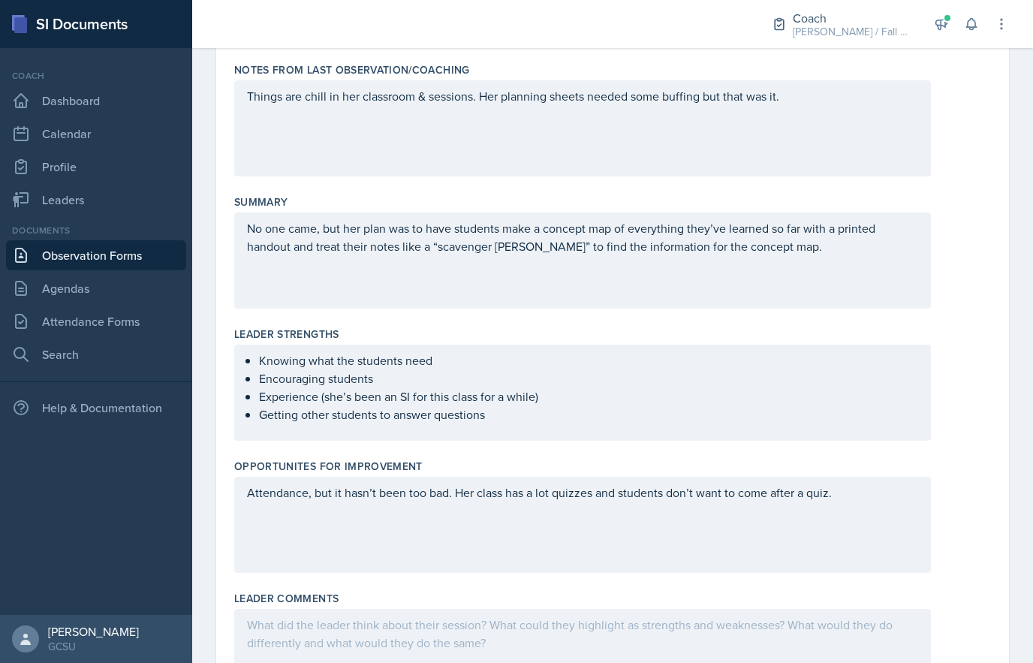
click at [511, 433] on div "Knowing what the students need Encouraging students Experience (she’s been an S…" at bounding box center [582, 393] width 697 height 96
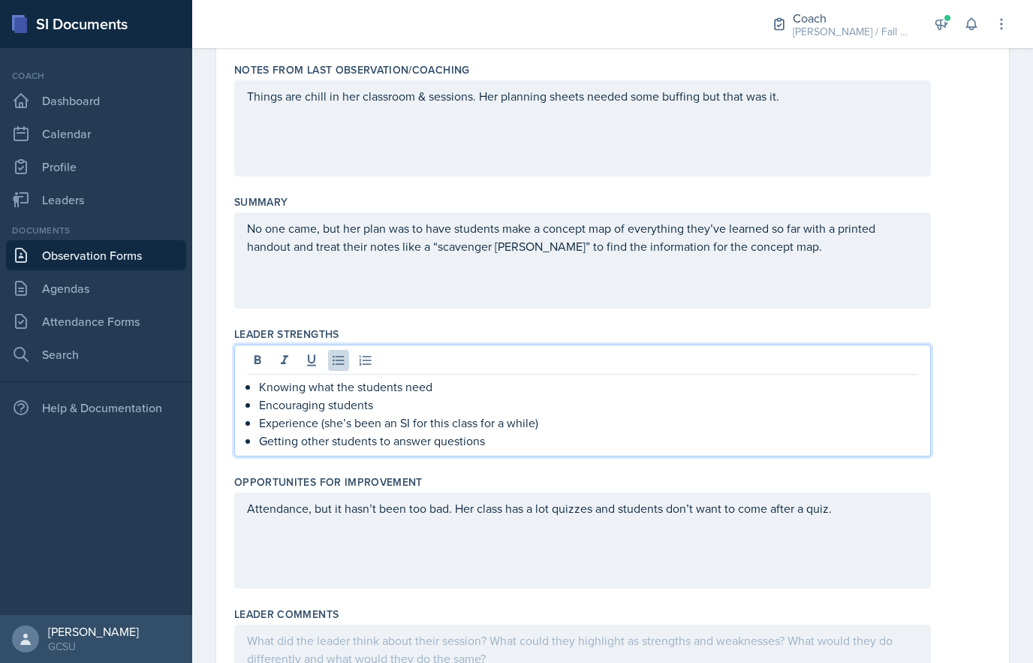
click at [507, 475] on div "Opportunites for Improvement" at bounding box center [612, 482] width 757 height 15
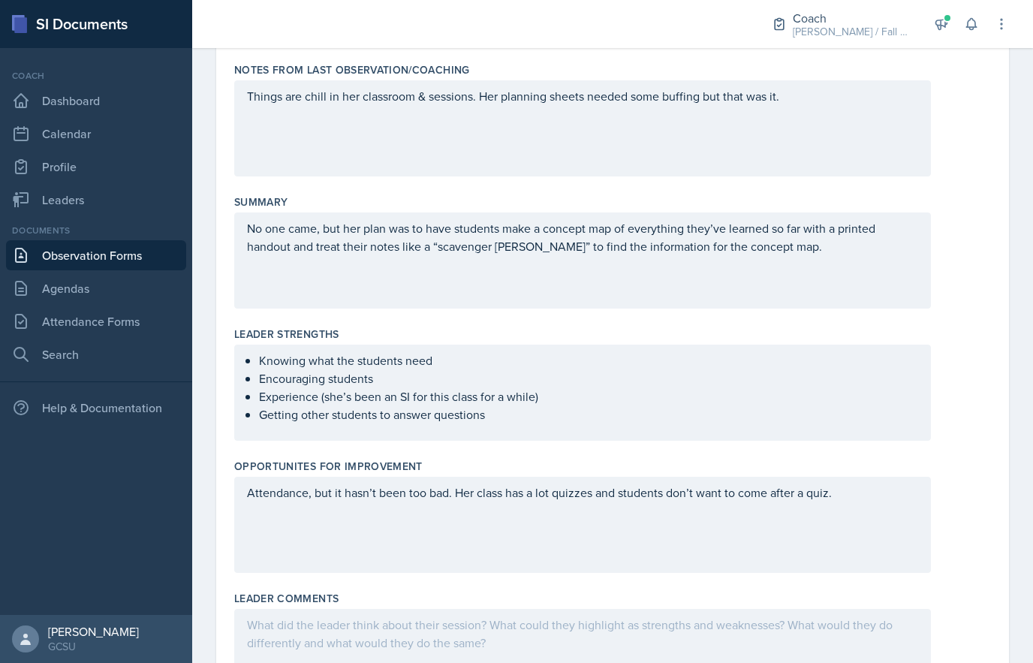
click at [522, 421] on ul "Knowing what the students need Encouraging students Experience (she’s been an S…" at bounding box center [588, 387] width 659 height 72
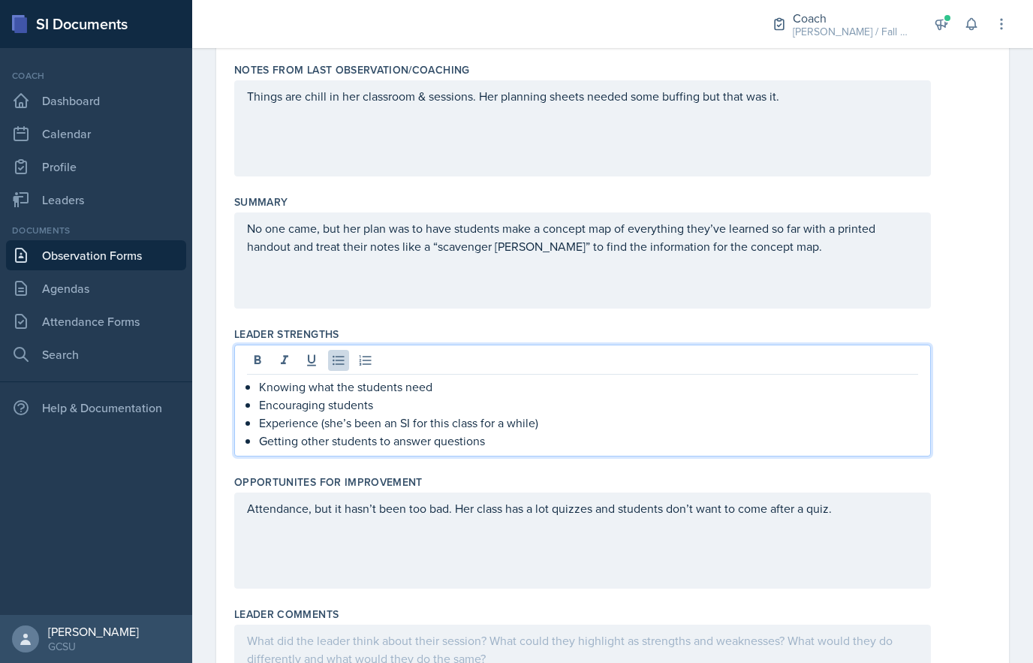
click at [496, 441] on p "Getting other students to answer questions" at bounding box center [588, 441] width 659 height 18
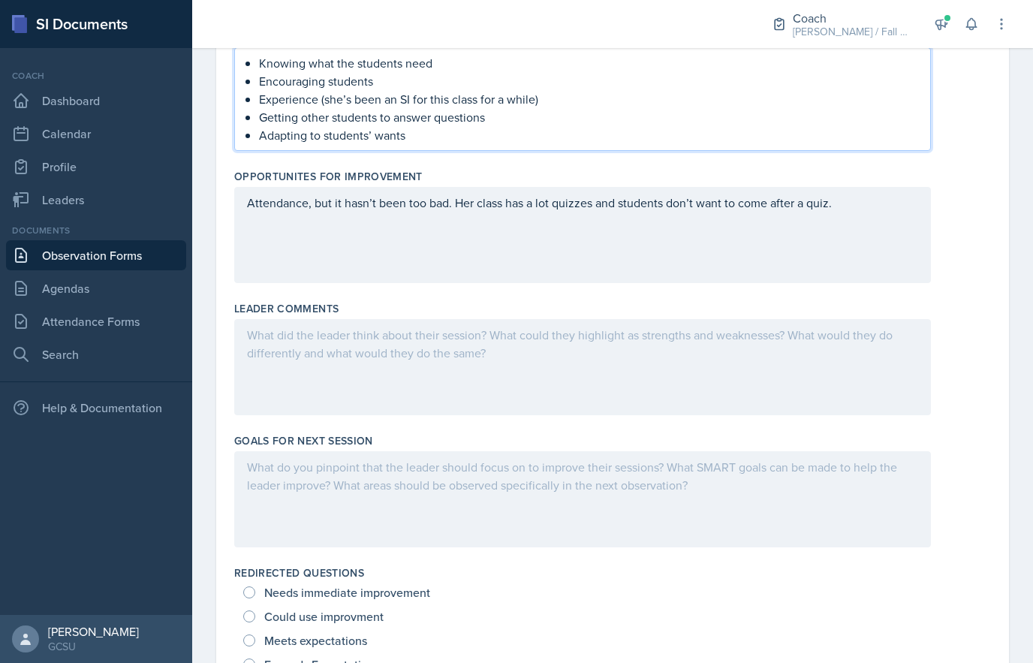
scroll to position [523, 0]
click at [543, 361] on div at bounding box center [582, 367] width 697 height 96
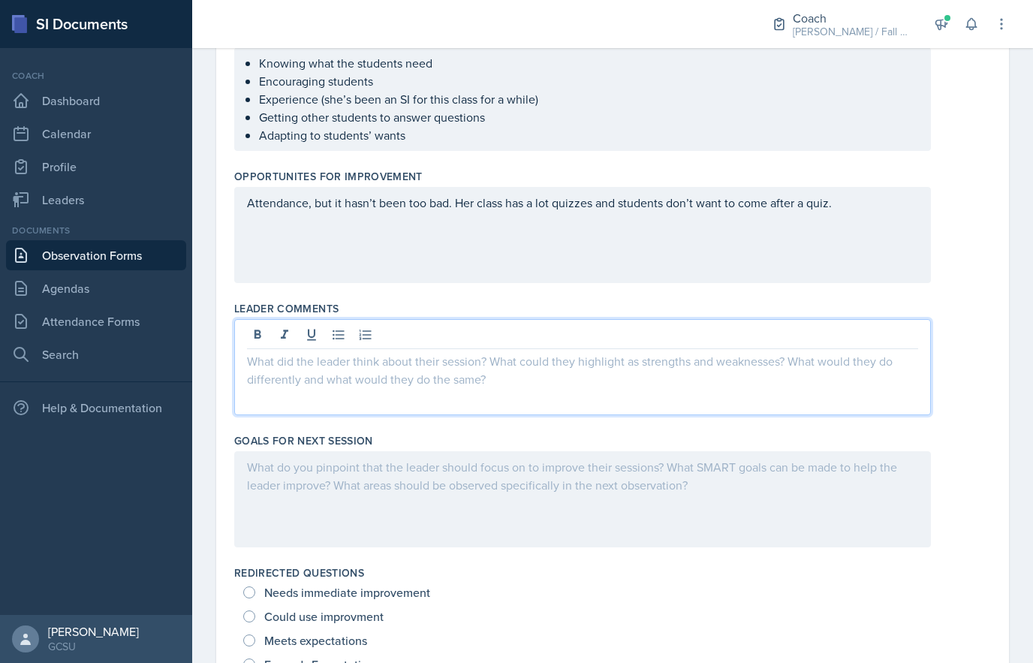
click at [600, 378] on div at bounding box center [582, 367] width 697 height 96
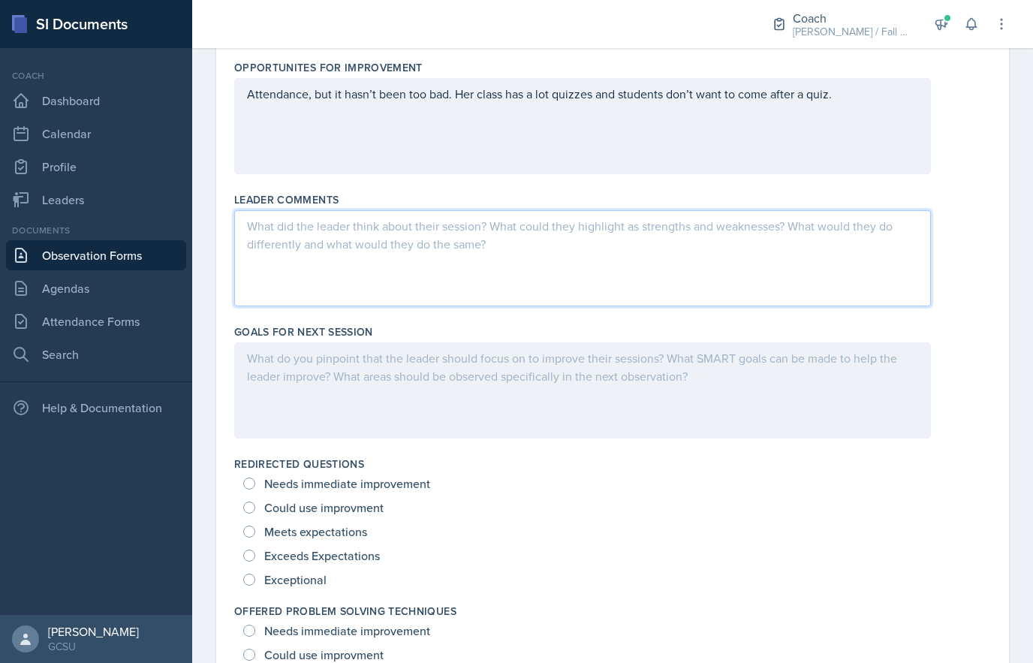
scroll to position [632, 0]
click at [855, 253] on div at bounding box center [582, 258] width 697 height 96
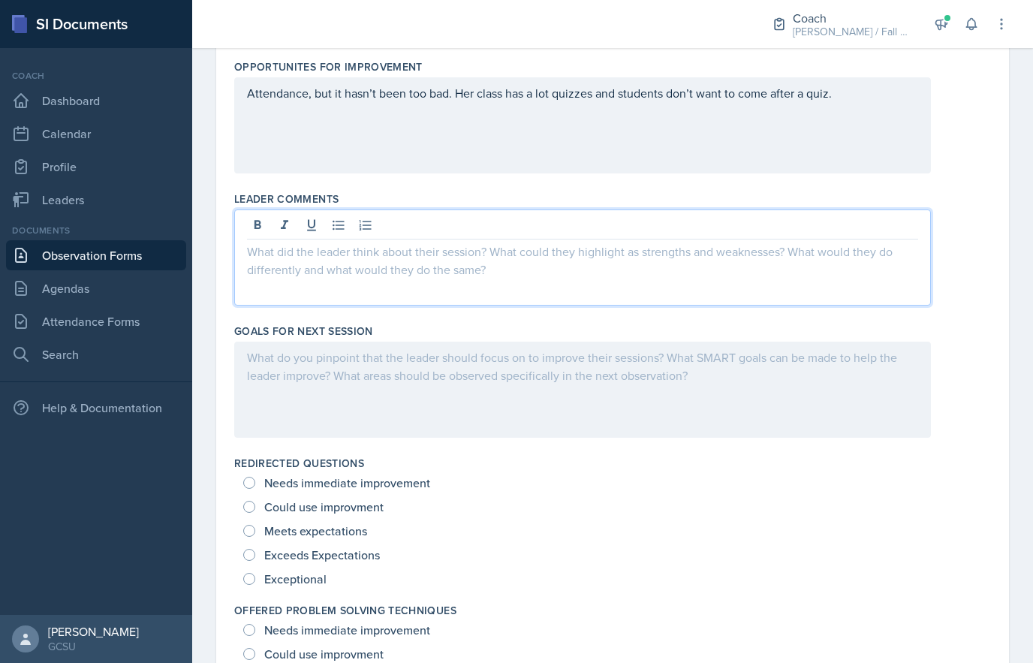
click at [831, 276] on div at bounding box center [582, 258] width 697 height 96
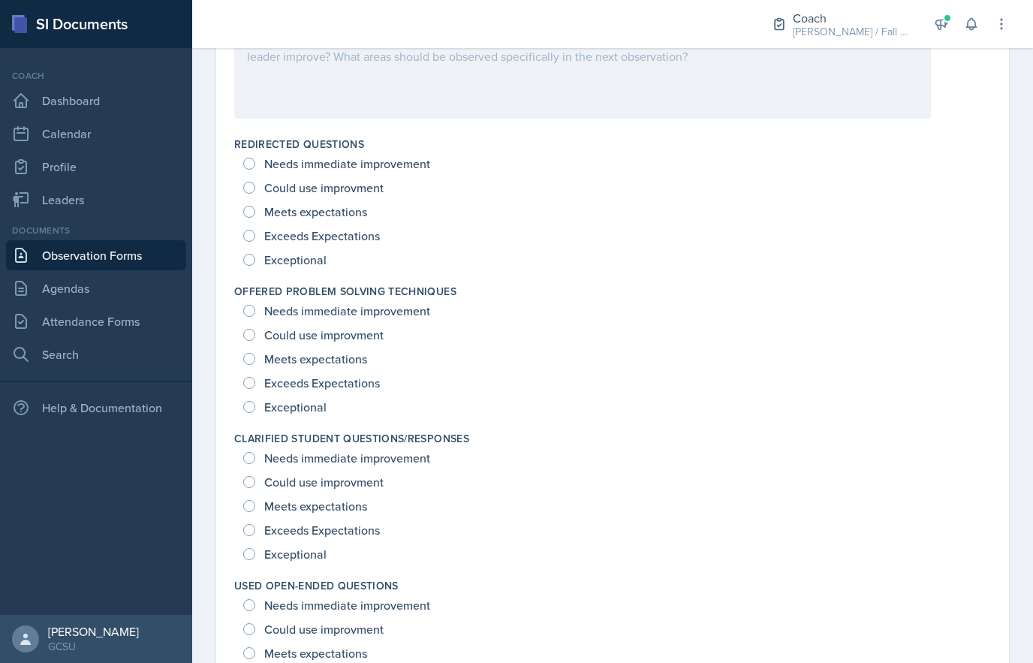
scroll to position [953, 0]
click at [303, 261] on span "Exceptional" at bounding box center [295, 258] width 62 height 15
click at [255, 261] on input "Exceptional" at bounding box center [249, 258] width 12 height 12
radio input "true"
click at [291, 398] on span "Exceptional" at bounding box center [295, 405] width 62 height 15
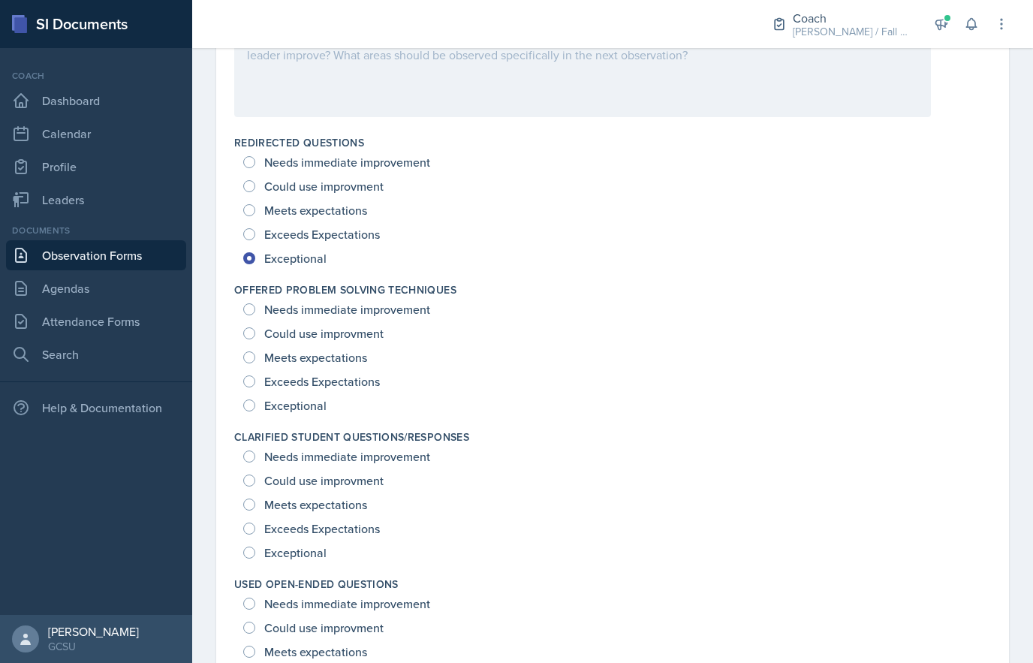
click at [255, 399] on input "Exceptional" at bounding box center [249, 405] width 12 height 12
radio input "true"
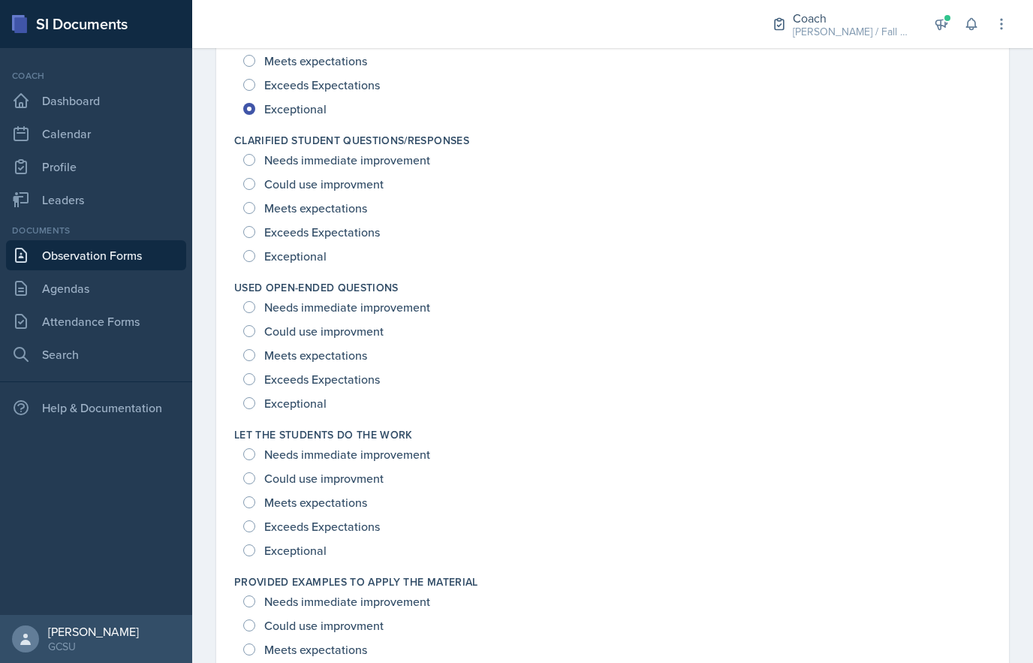
scroll to position [1252, 0]
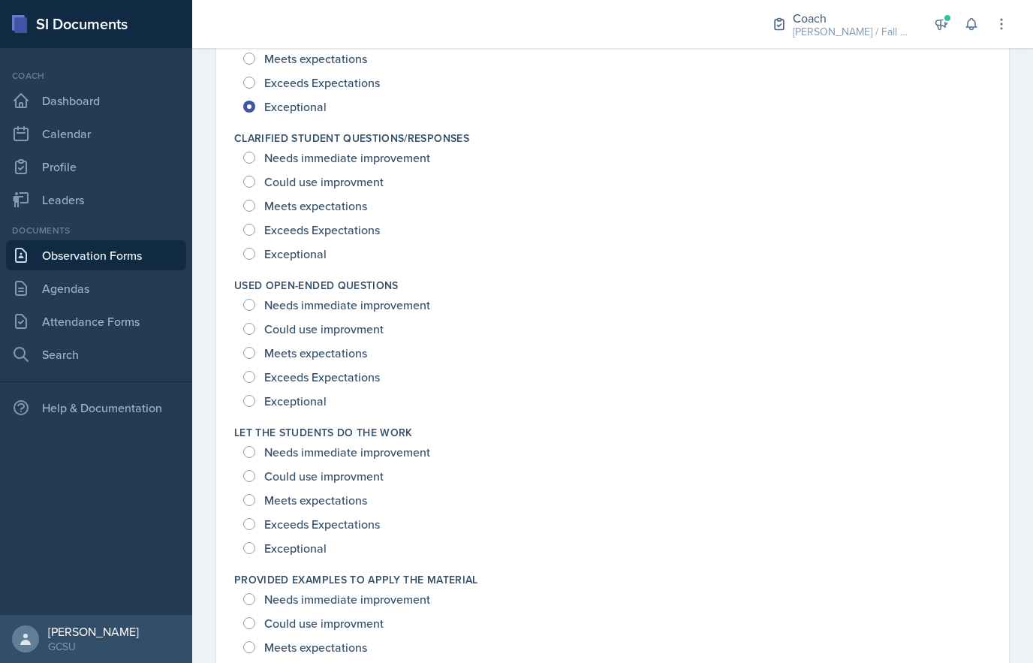
click at [310, 252] on span "Exceptional" at bounding box center [295, 253] width 62 height 15
click at [255, 252] on input "Exceptional" at bounding box center [249, 254] width 12 height 12
radio input "true"
click at [285, 408] on span "Exceptional" at bounding box center [295, 400] width 62 height 15
click at [255, 407] on input "Exceptional" at bounding box center [249, 401] width 12 height 12
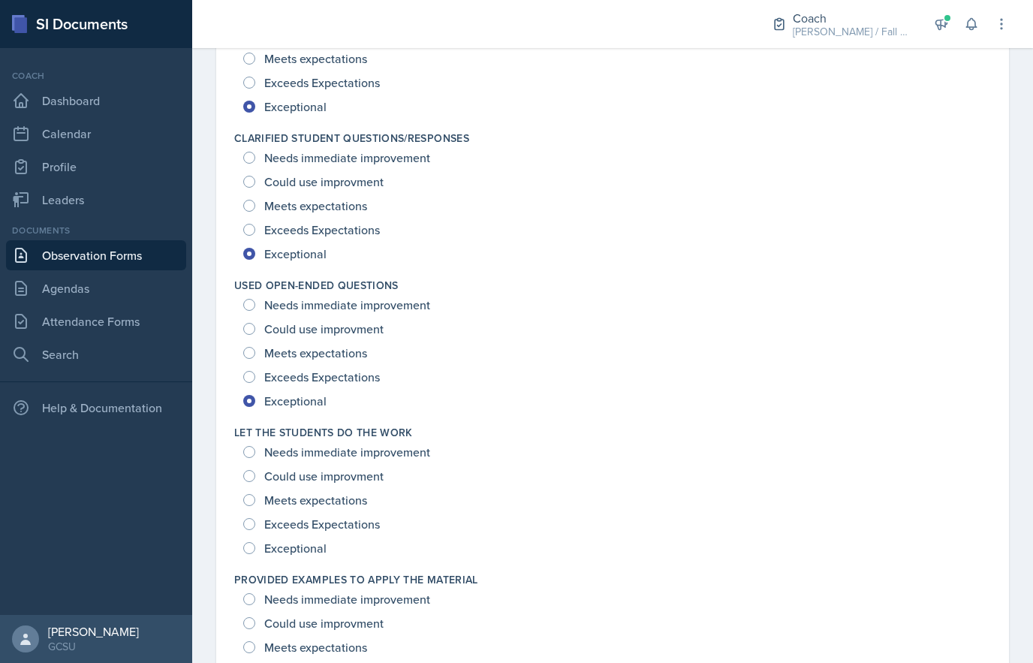
radio input "true"
click at [297, 545] on span "Exceptional" at bounding box center [295, 548] width 62 height 15
click at [255, 545] on input "Exceptional" at bounding box center [249, 548] width 12 height 12
radio input "true"
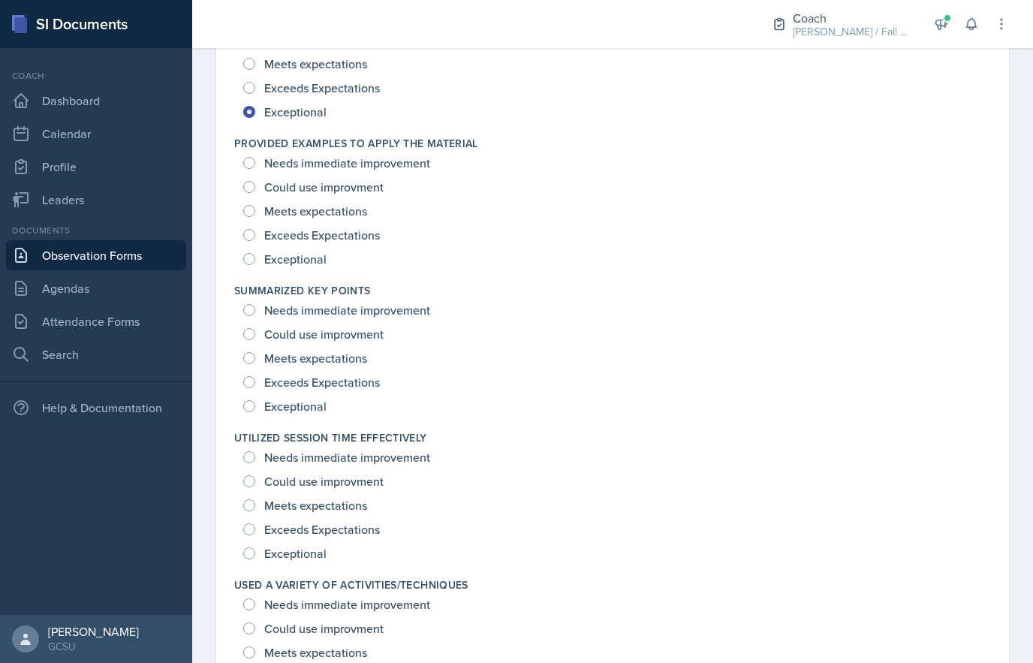
scroll to position [1699, 0]
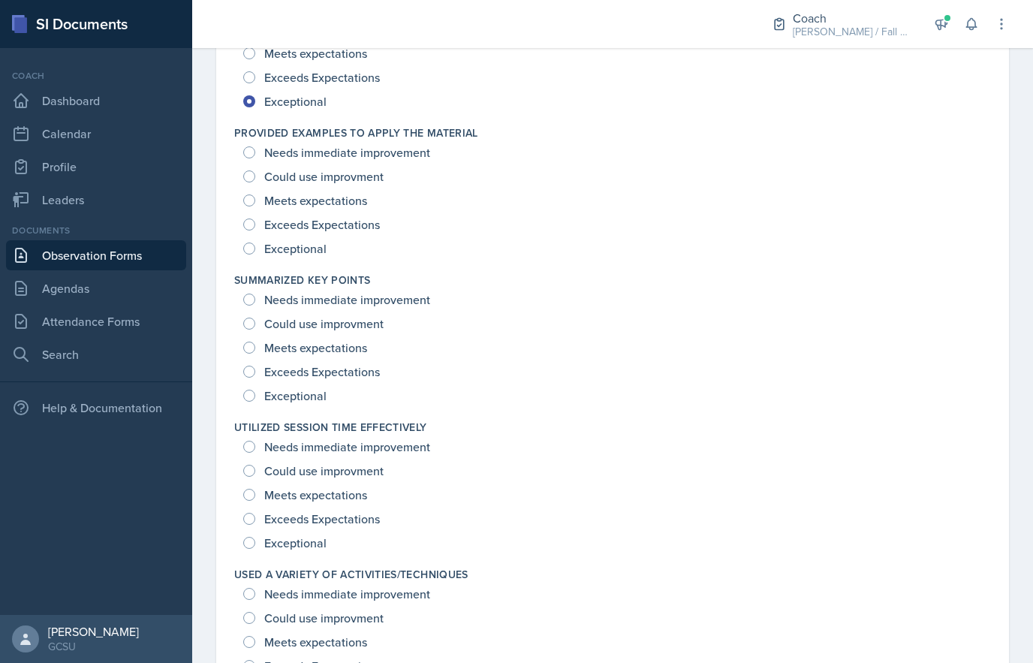
click at [323, 246] on span "Exceptional" at bounding box center [295, 248] width 62 height 15
click at [255, 246] on input "Exceptional" at bounding box center [249, 249] width 12 height 12
radio input "true"
click at [308, 379] on span "Exceeds Expectations" at bounding box center [322, 371] width 116 height 15
click at [255, 378] on input "Exceeds Expectations" at bounding box center [249, 372] width 12 height 12
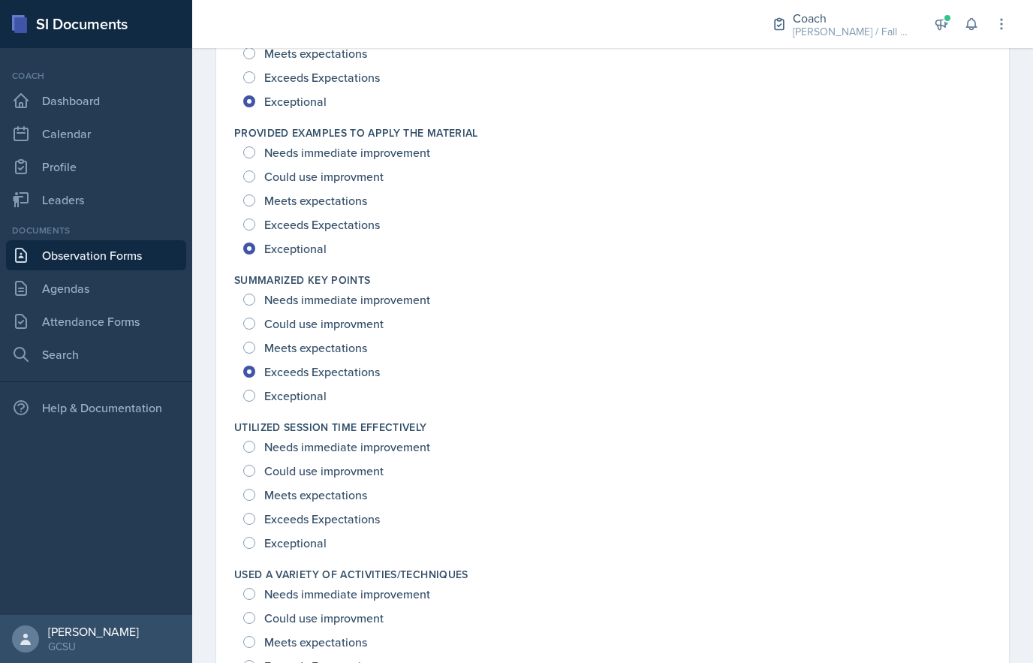
radio input "true"
click at [325, 392] on span "Exceptional" at bounding box center [295, 395] width 62 height 15
click at [255, 392] on input "Exceptional" at bounding box center [249, 396] width 12 height 12
radio input "true"
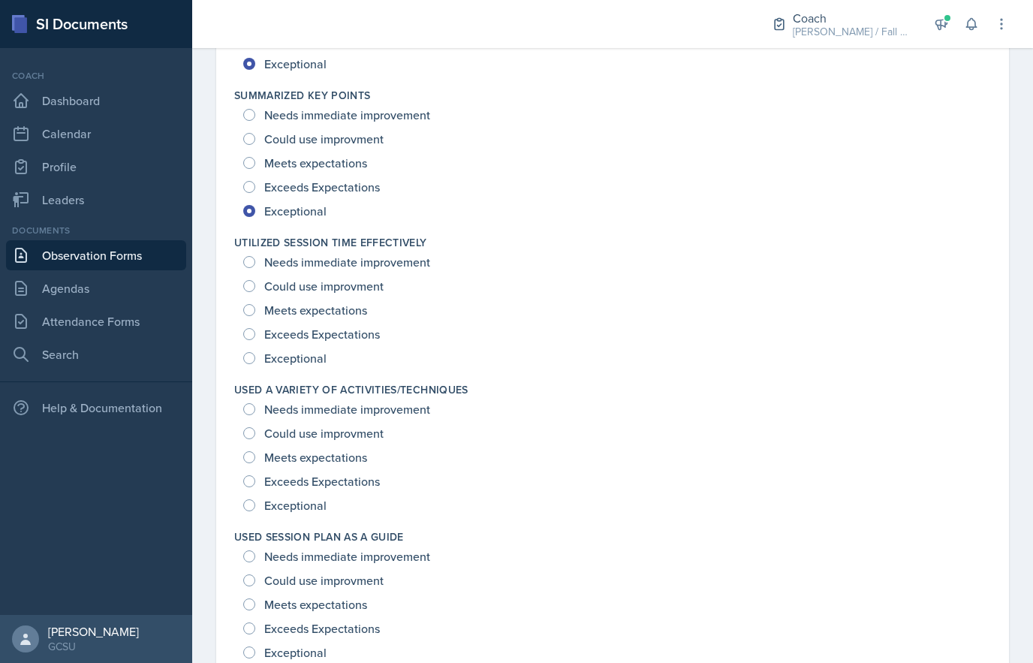
scroll to position [1943, 0]
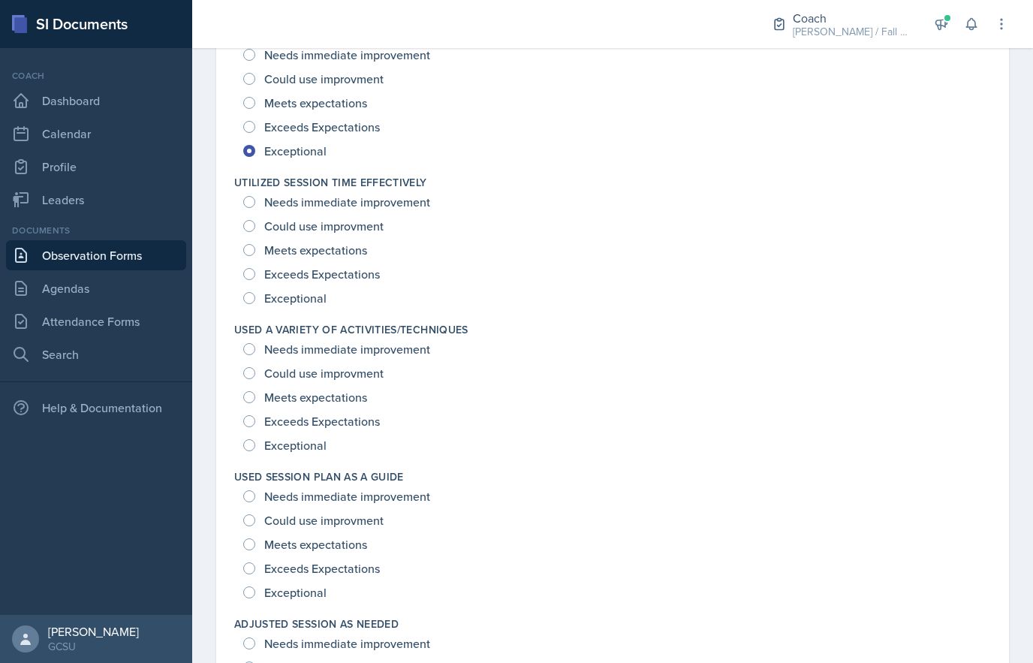
click at [323, 303] on span "Exceptional" at bounding box center [295, 298] width 62 height 15
click at [255, 303] on input "Exceptional" at bounding box center [249, 298] width 12 height 12
radio input "true"
click at [324, 418] on span "Exceeds Expectations" at bounding box center [322, 421] width 116 height 15
click at [255, 418] on input "Exceeds Expectations" at bounding box center [249, 421] width 12 height 12
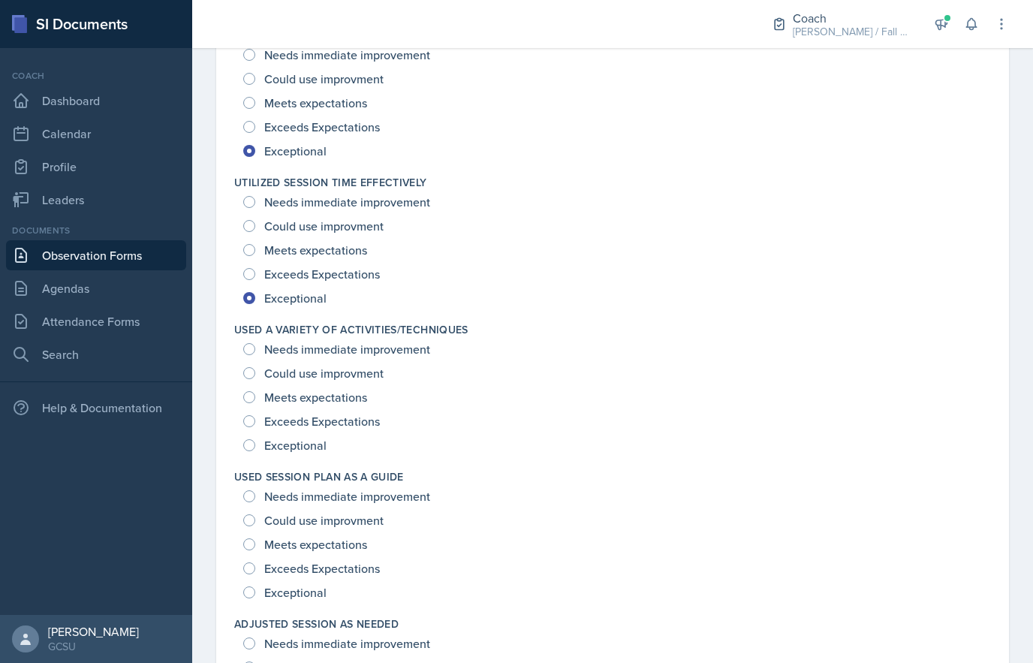
radio input "true"
click at [330, 420] on span "Exceeds Expectations" at bounding box center [322, 421] width 116 height 15
click at [255, 420] on input "Exceeds Expectations" at bounding box center [249, 421] width 12 height 12
click at [324, 448] on span "Exceptional" at bounding box center [295, 445] width 62 height 15
click at [255, 448] on input "Exceptional" at bounding box center [249, 445] width 12 height 12
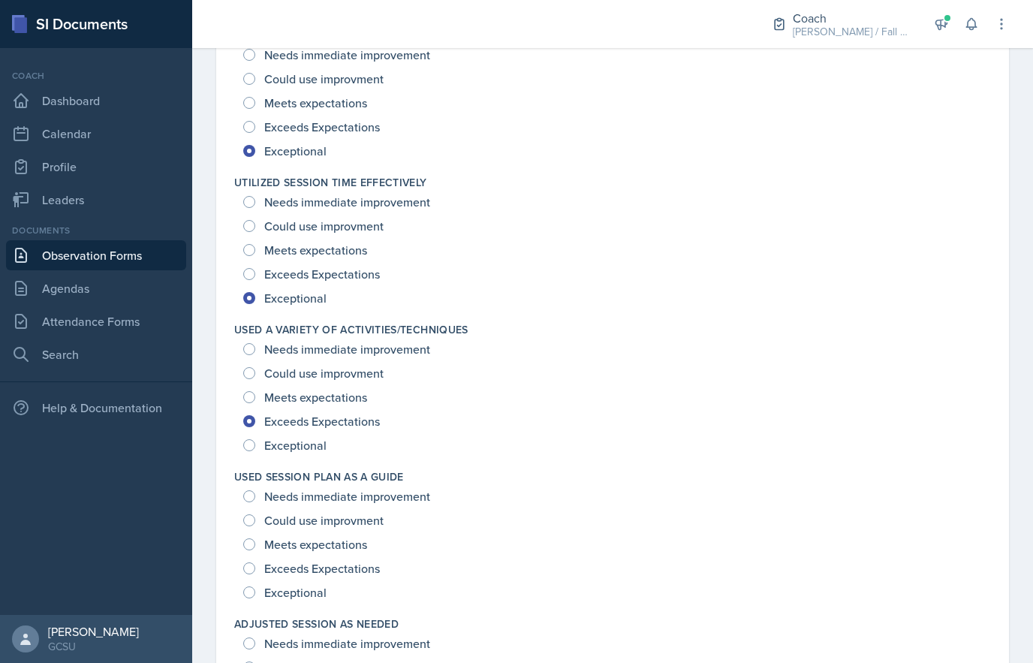
radio input "true"
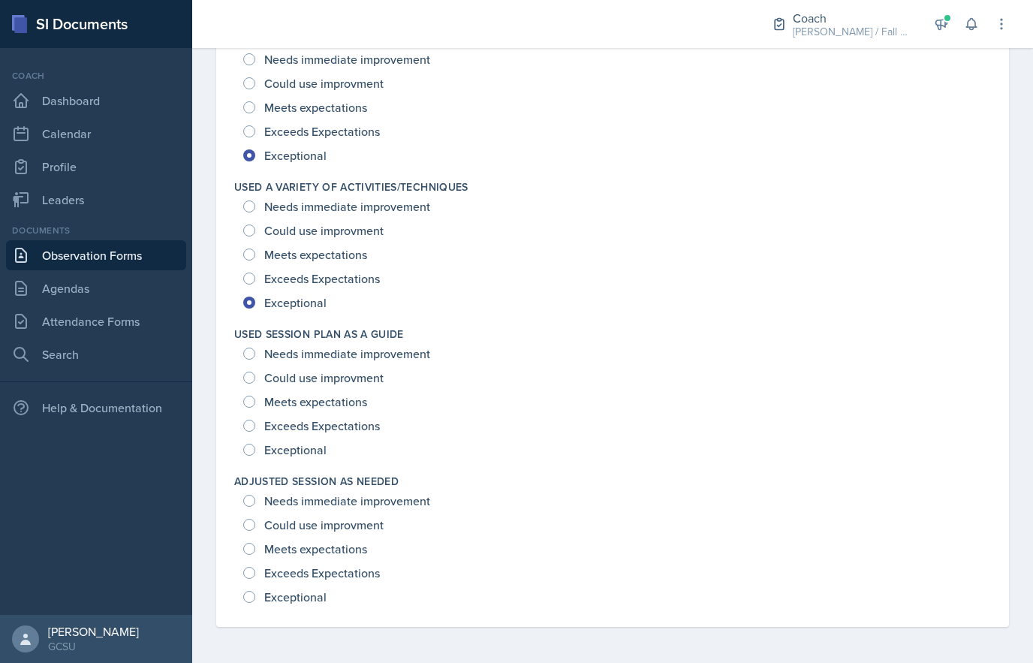
scroll to position [2086, 0]
click at [309, 601] on span "Exceptional" at bounding box center [295, 596] width 62 height 15
click at [255, 601] on input "Exceptional" at bounding box center [249, 597] width 12 height 12
radio input "true"
click at [312, 442] on span "Exceptional" at bounding box center [295, 449] width 62 height 15
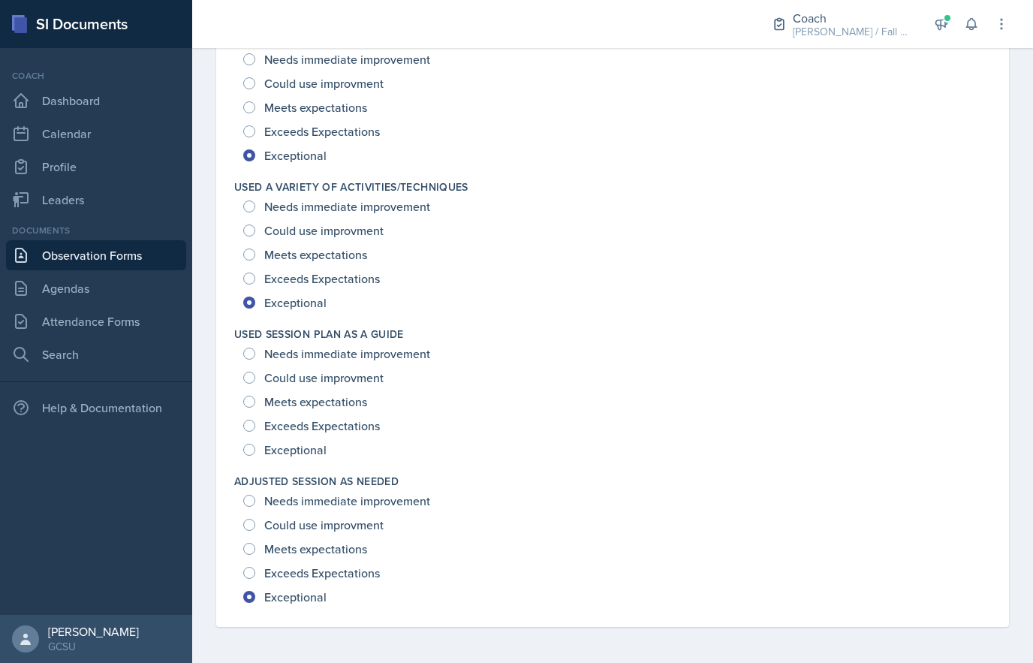
click at [255, 444] on input "Exceptional" at bounding box center [249, 450] width 12 height 12
radio input "true"
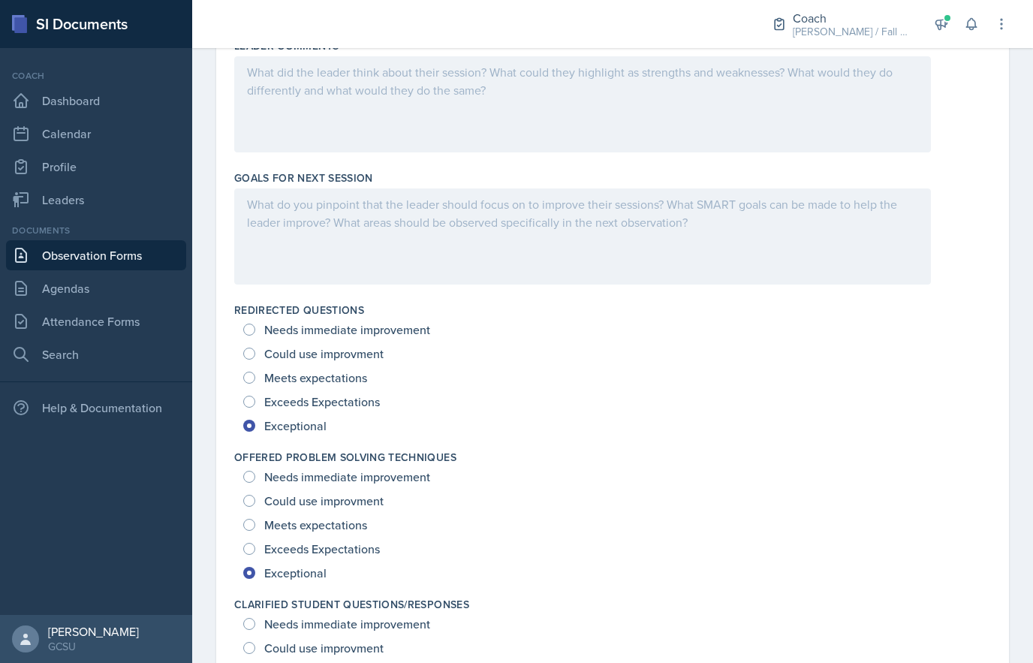
scroll to position [711, 0]
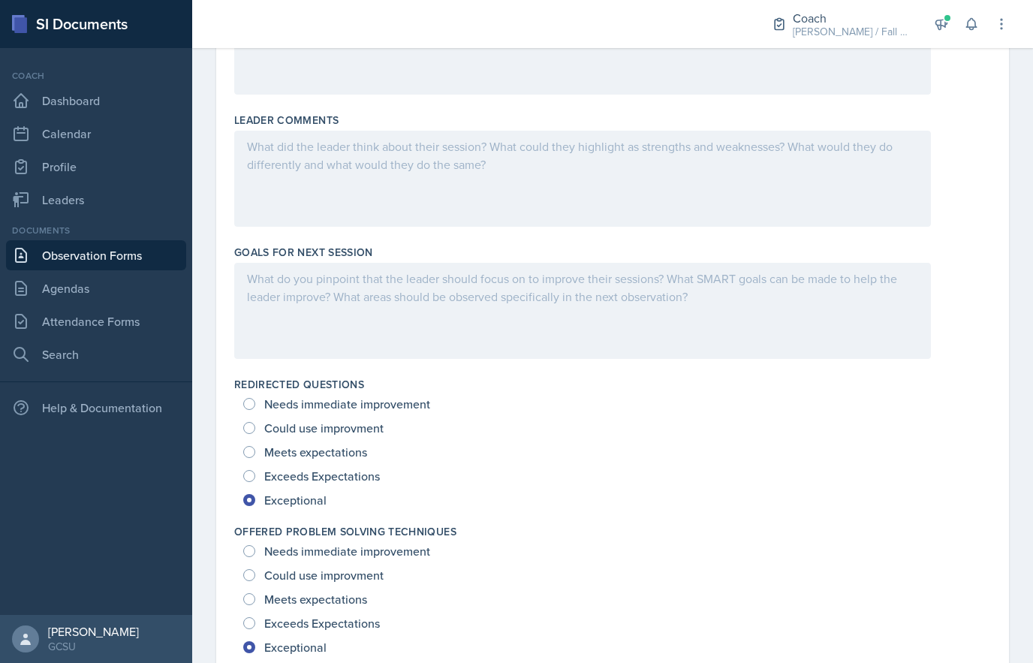
click at [580, 173] on div at bounding box center [582, 179] width 697 height 96
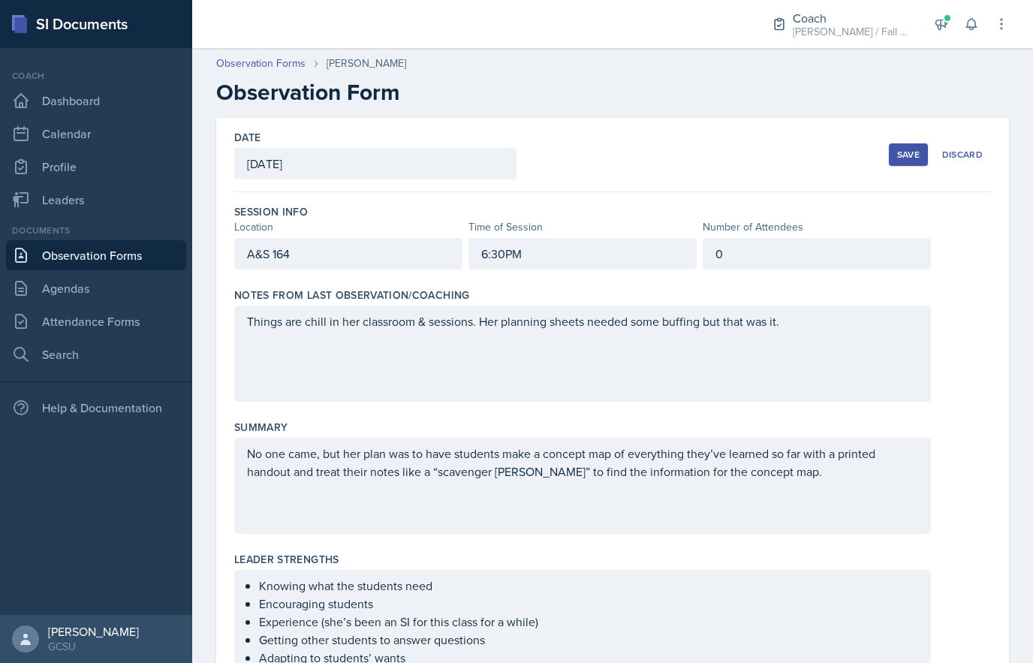
scroll to position [0, 0]
click at [908, 146] on button "Save" at bounding box center [908, 154] width 39 height 23
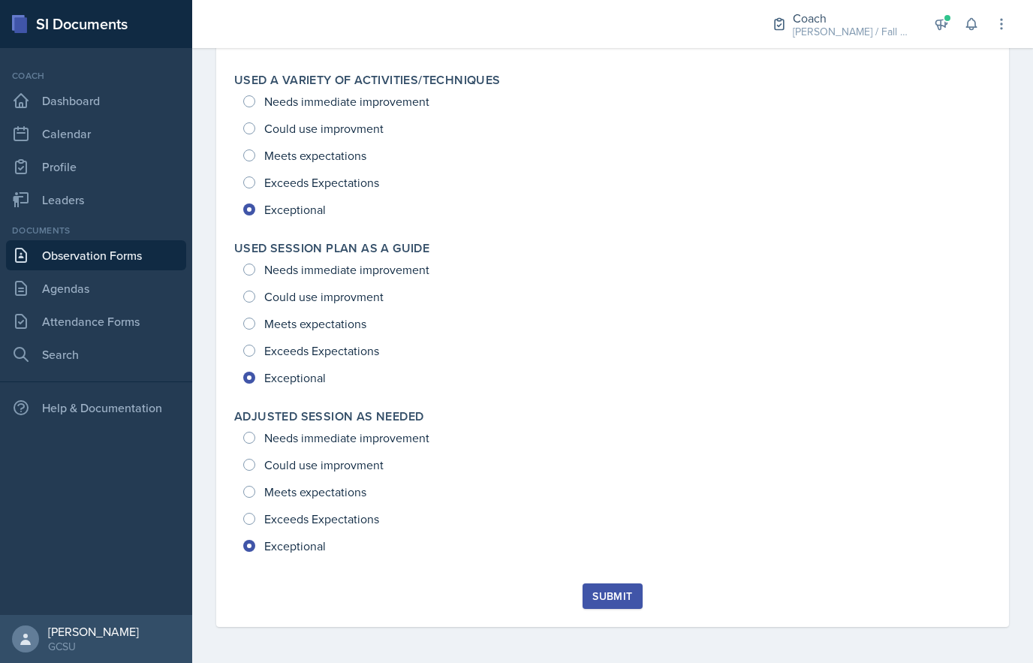
scroll to position [1971, 0]
click at [604, 607] on button "Submit" at bounding box center [612, 596] width 59 height 26
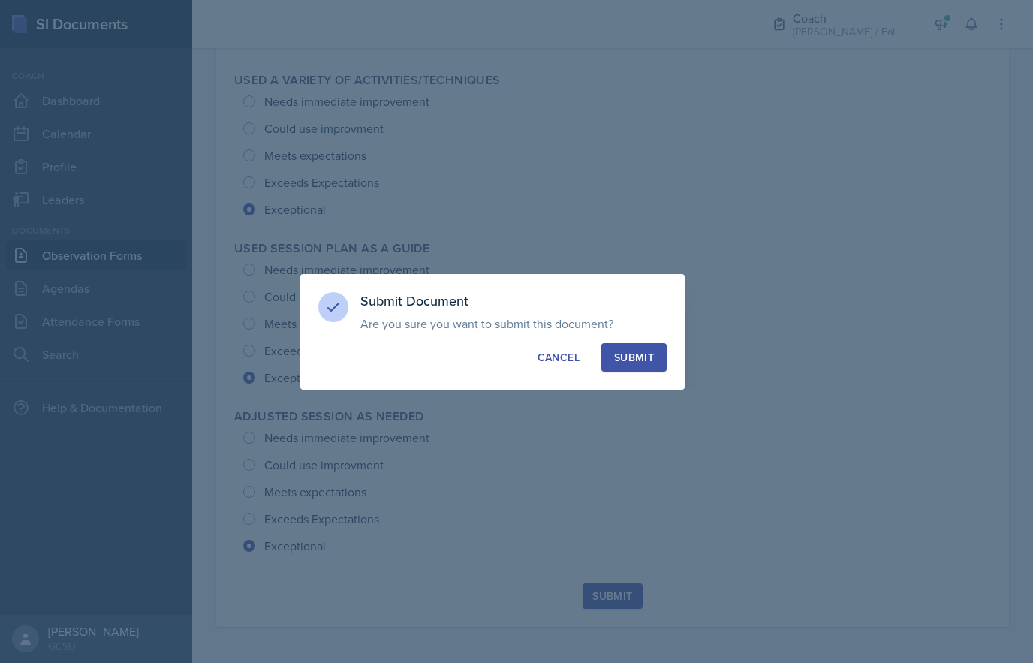
click at [619, 363] on div "Submit" at bounding box center [634, 357] width 40 height 15
radio input "true"
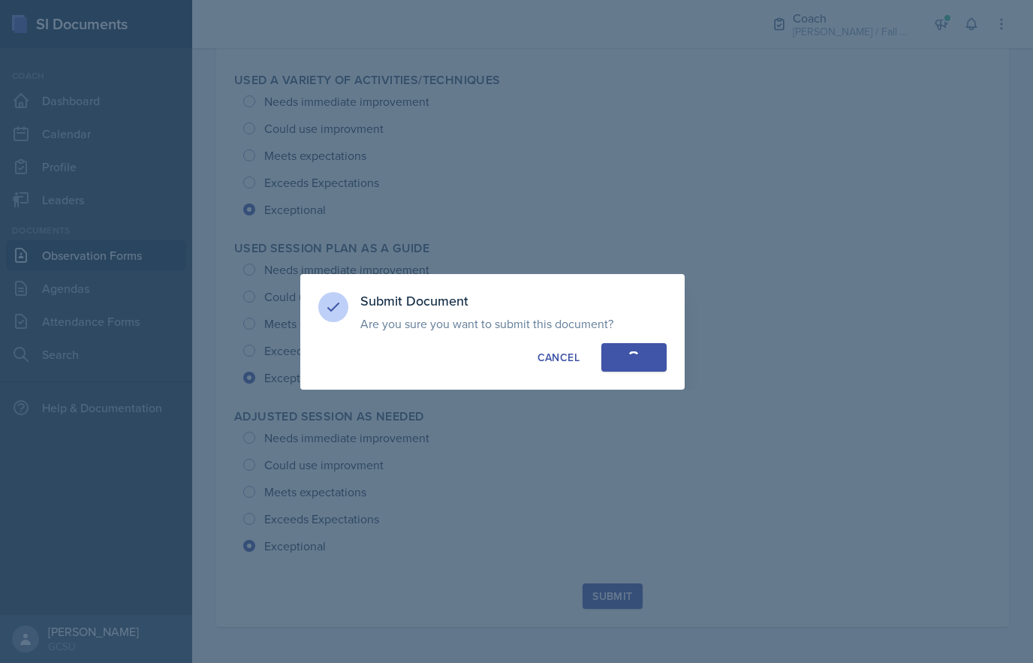
radio input "true"
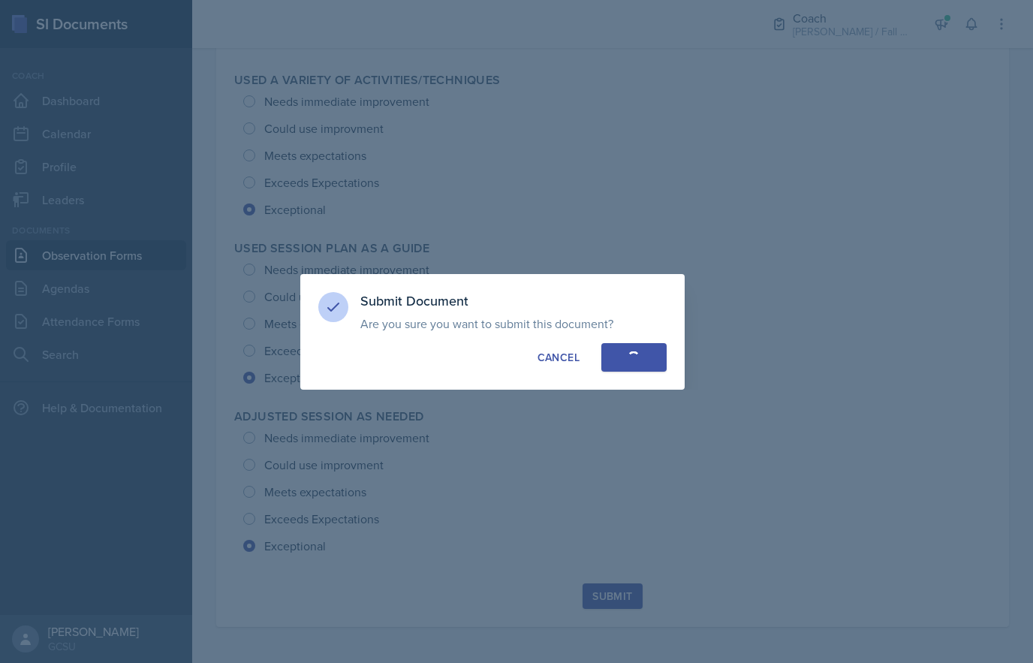
radio input "true"
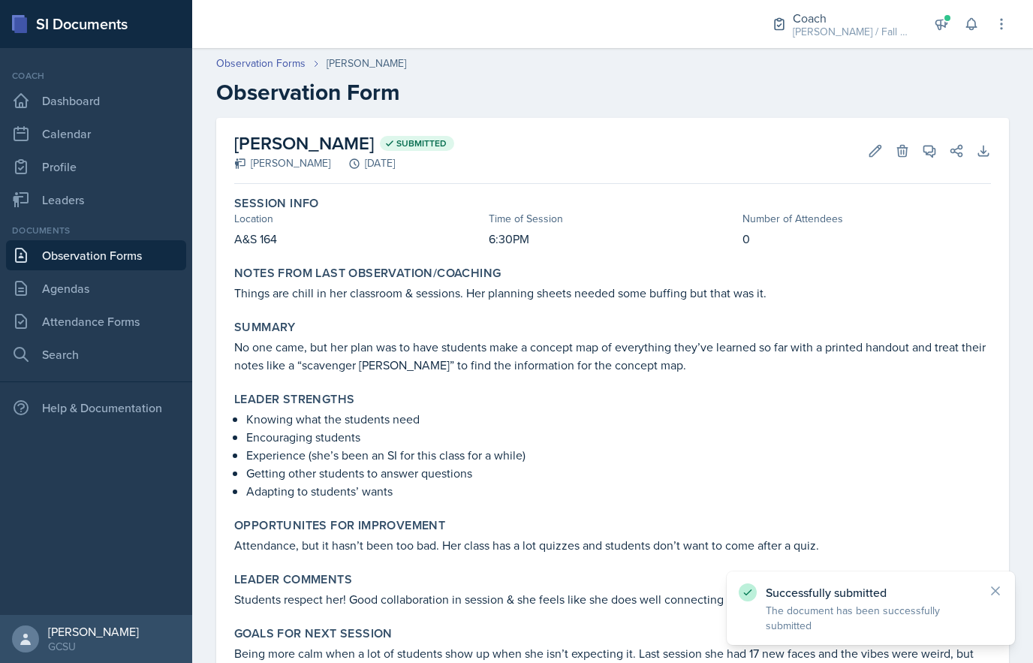
scroll to position [0, 0]
